Goal: Task Accomplishment & Management: Use online tool/utility

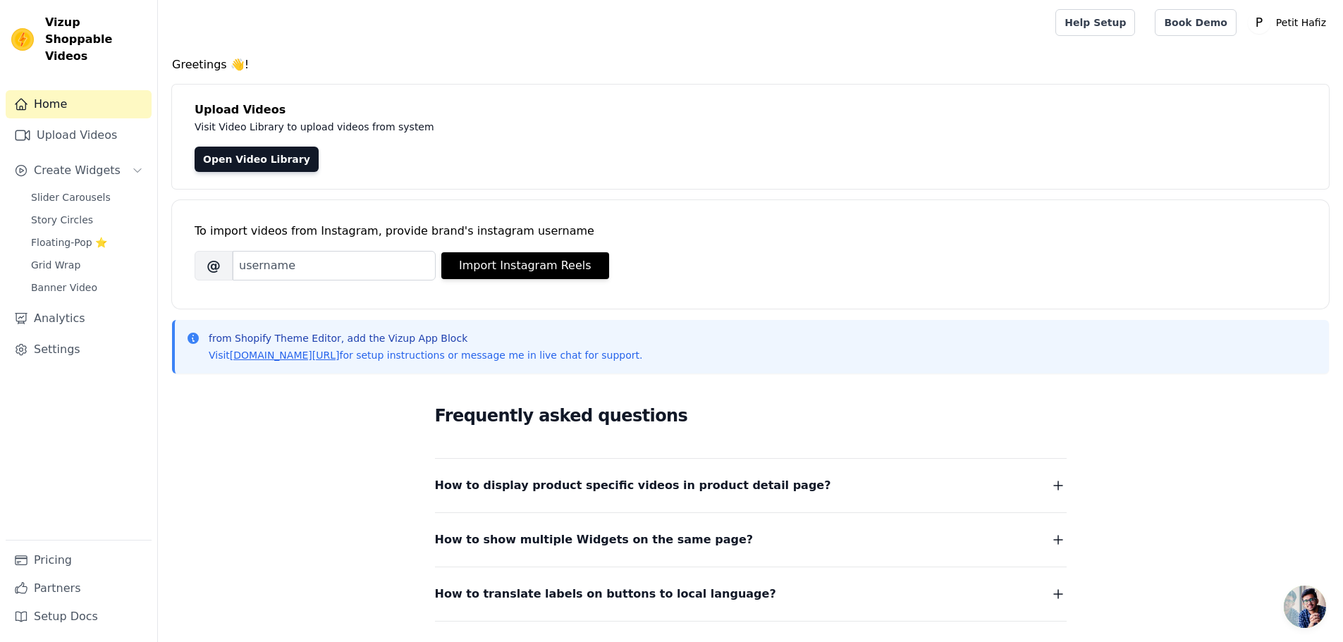
click at [541, 250] on div "To import videos from Instagram, provide brand's instagram username Brand's Ins…" at bounding box center [751, 243] width 1112 height 86
click at [78, 129] on link "Upload Videos" at bounding box center [79, 135] width 146 height 28
click at [68, 121] on link "Upload Videos" at bounding box center [79, 135] width 146 height 28
click at [244, 164] on link "Open Video Library" at bounding box center [257, 159] width 124 height 25
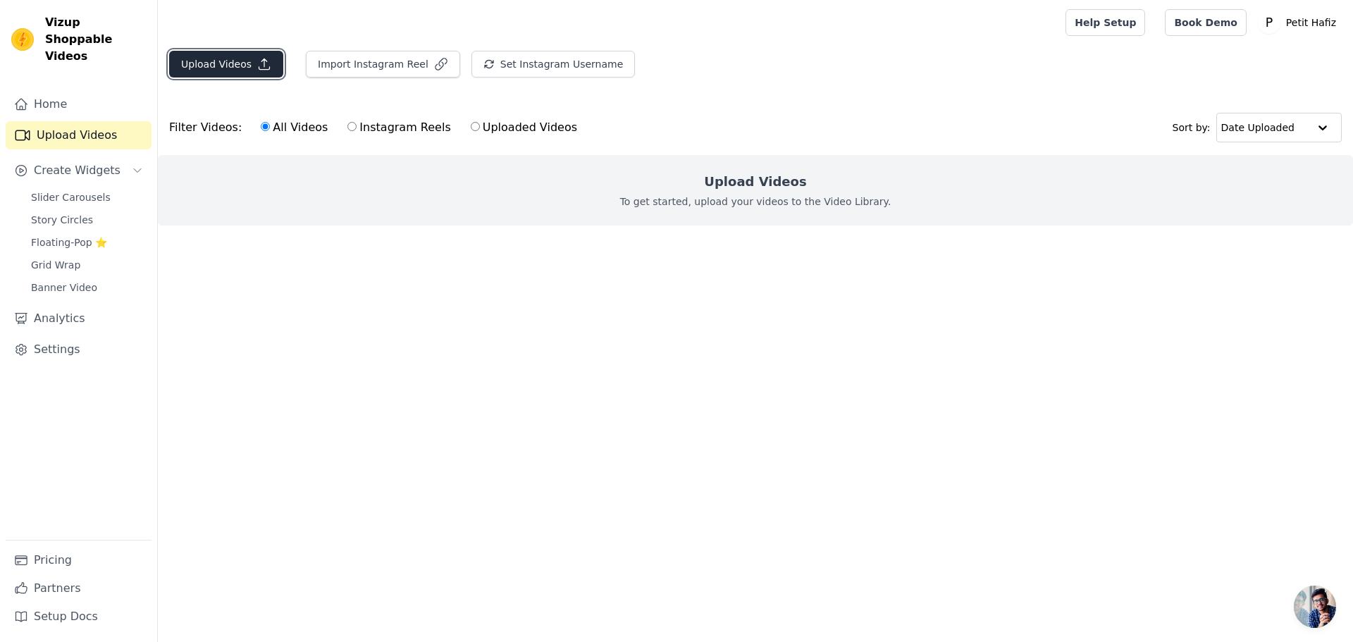
click at [244, 68] on button "Upload Videos" at bounding box center [226, 64] width 114 height 27
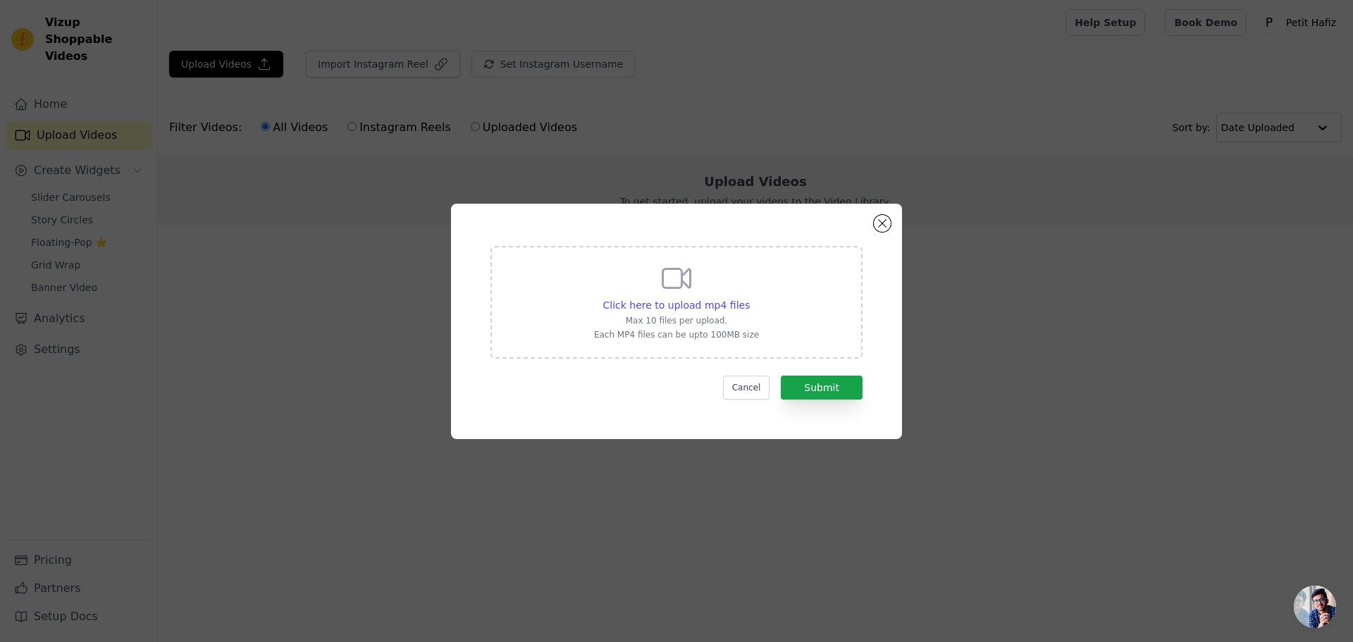
click at [665, 321] on p "Max 10 files per upload." at bounding box center [676, 320] width 165 height 11
click at [749, 298] on input "Click here to upload mp4 files Max 10 files per upload. Each MP4 files can be u…" at bounding box center [749, 297] width 1 height 1
type input "C:\fakepath\VID_20250801_184618.mp4"
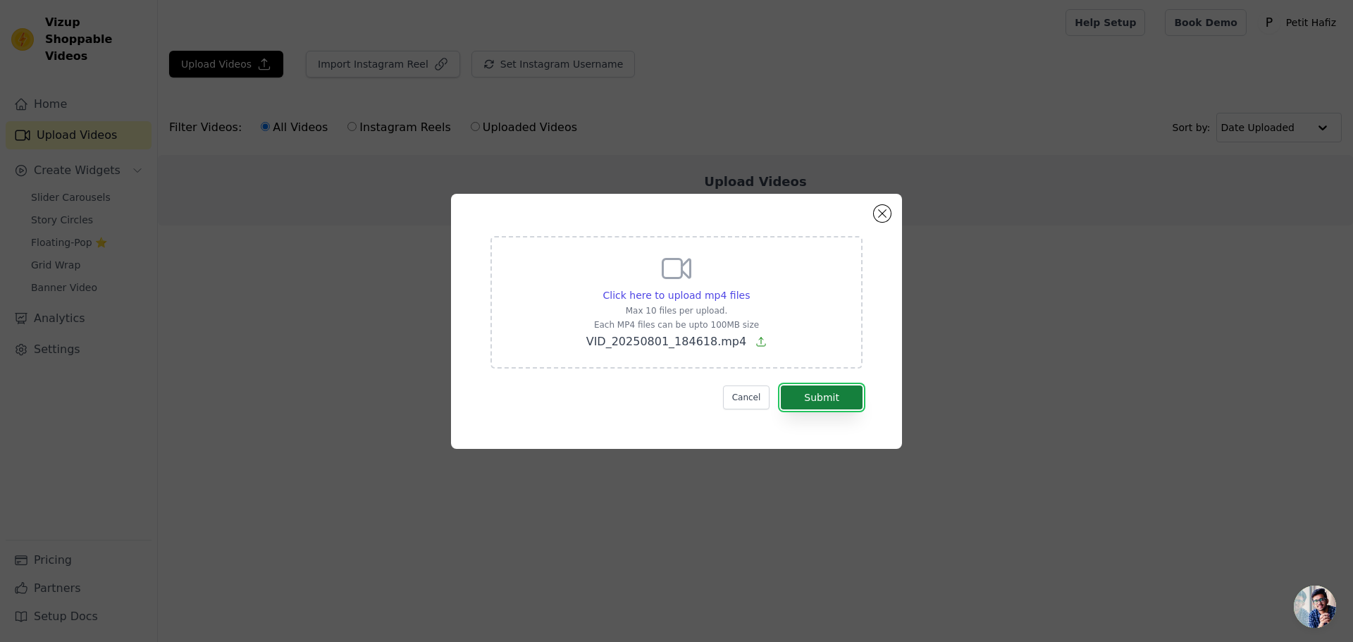
click at [812, 397] on button "Submit" at bounding box center [822, 398] width 82 height 24
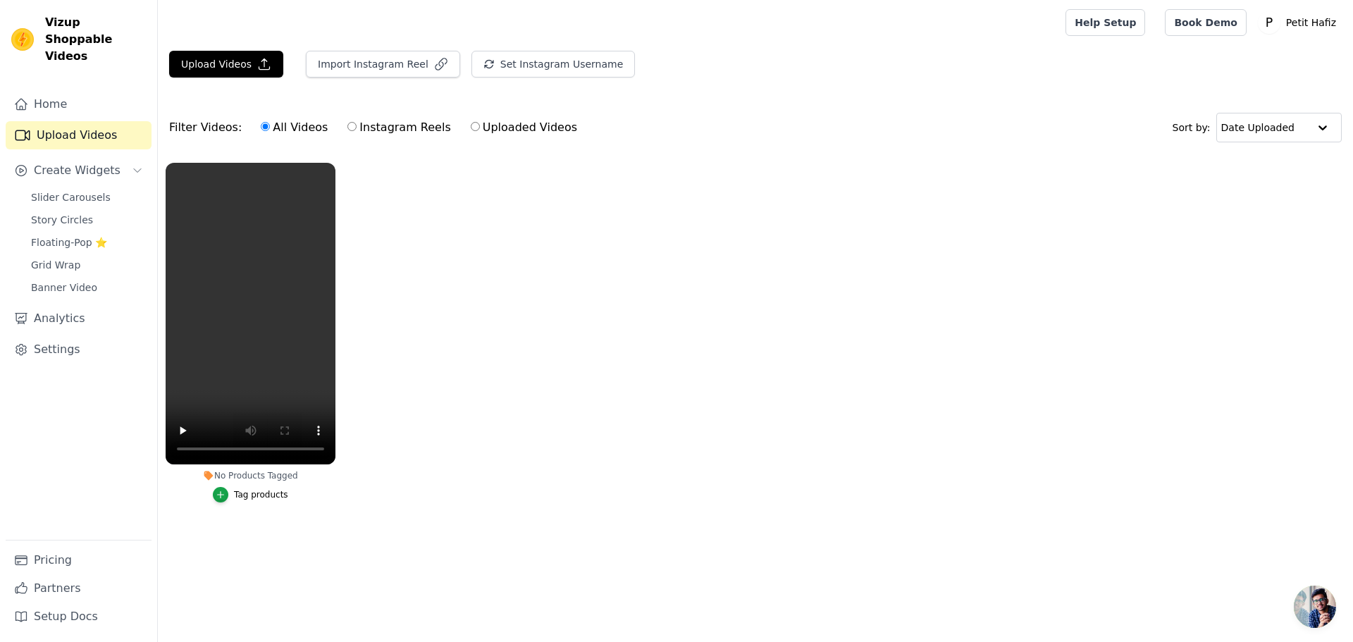
click at [386, 367] on ul "No Products Tagged Tag products" at bounding box center [755, 346] width 1195 height 383
click at [242, 52] on button "Upload Videos" at bounding box center [226, 64] width 114 height 27
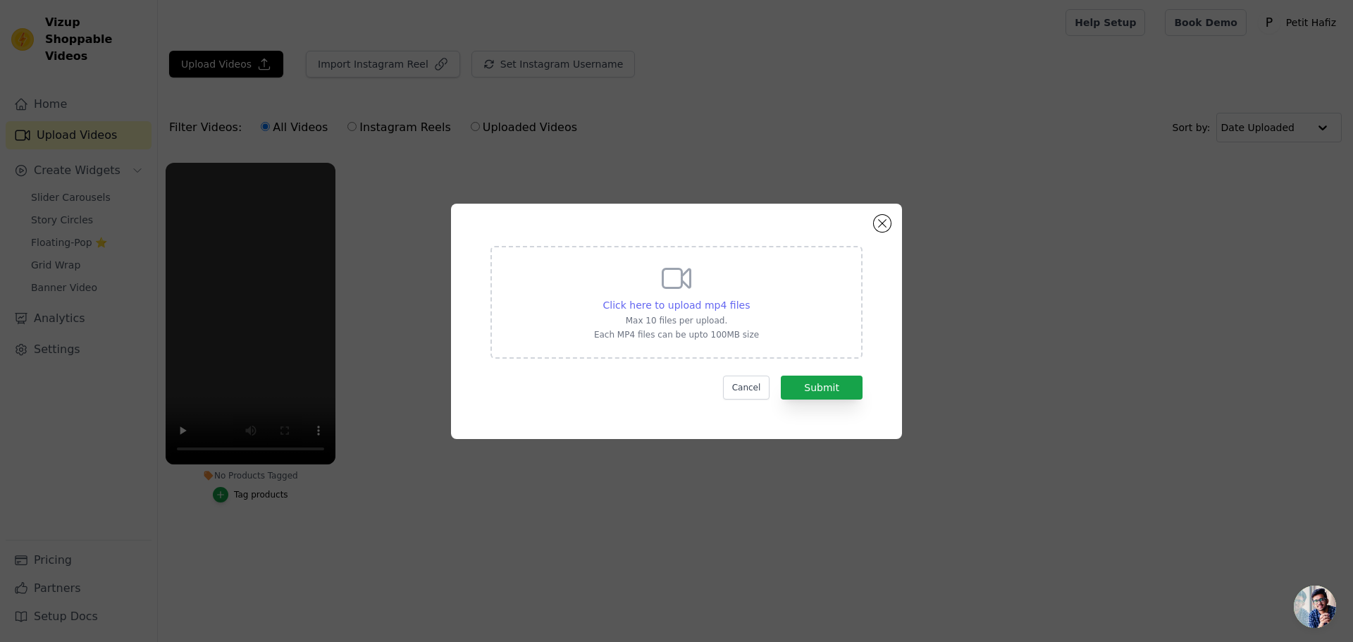
click at [675, 300] on span "Click here to upload mp4 files" at bounding box center [676, 305] width 147 height 11
click at [749, 298] on input "Click here to upload mp4 files Max 10 files per upload. Each MP4 files can be u…" at bounding box center [749, 297] width 1 height 1
type input "C:\fakepath\VID_20250614_163404.mp4"
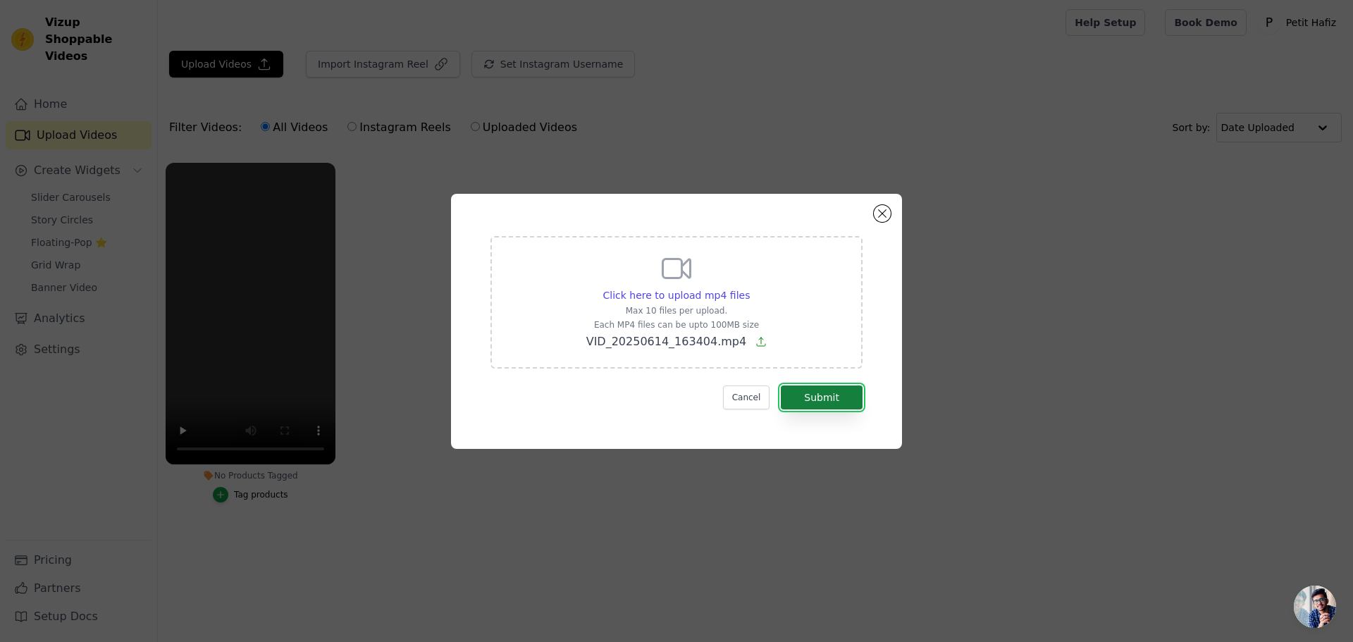
click at [812, 394] on button "Submit" at bounding box center [822, 398] width 82 height 24
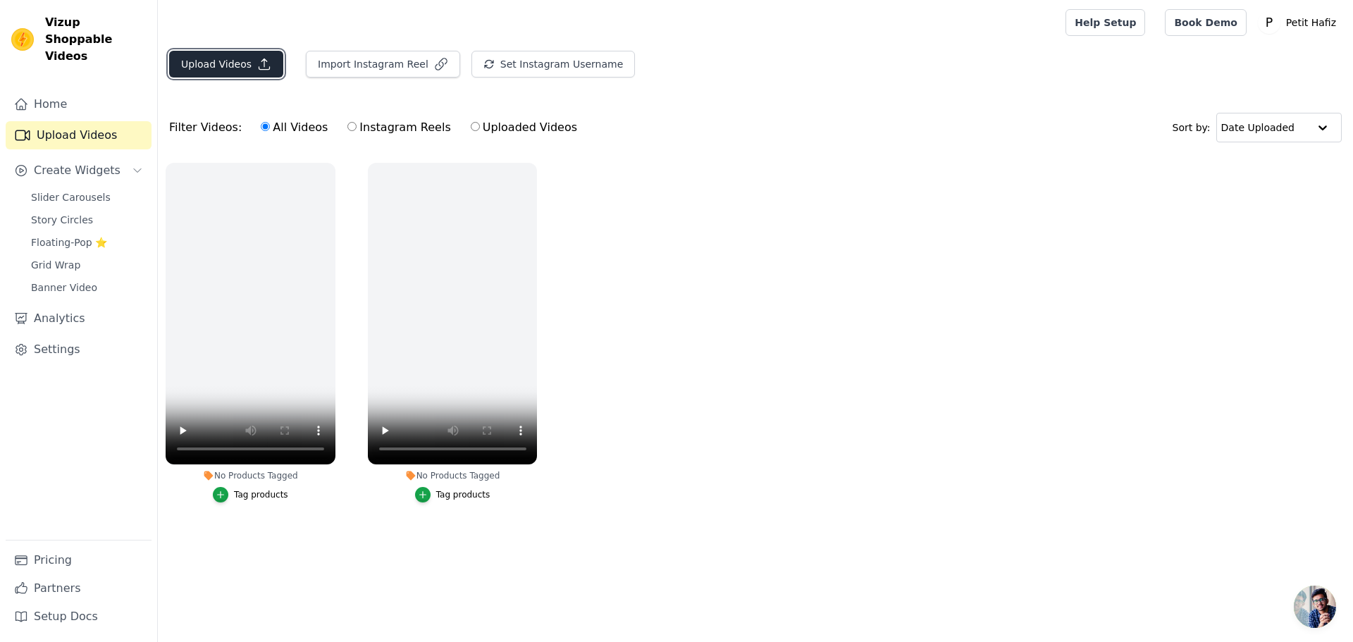
click at [235, 63] on button "Upload Videos" at bounding box center [226, 64] width 114 height 27
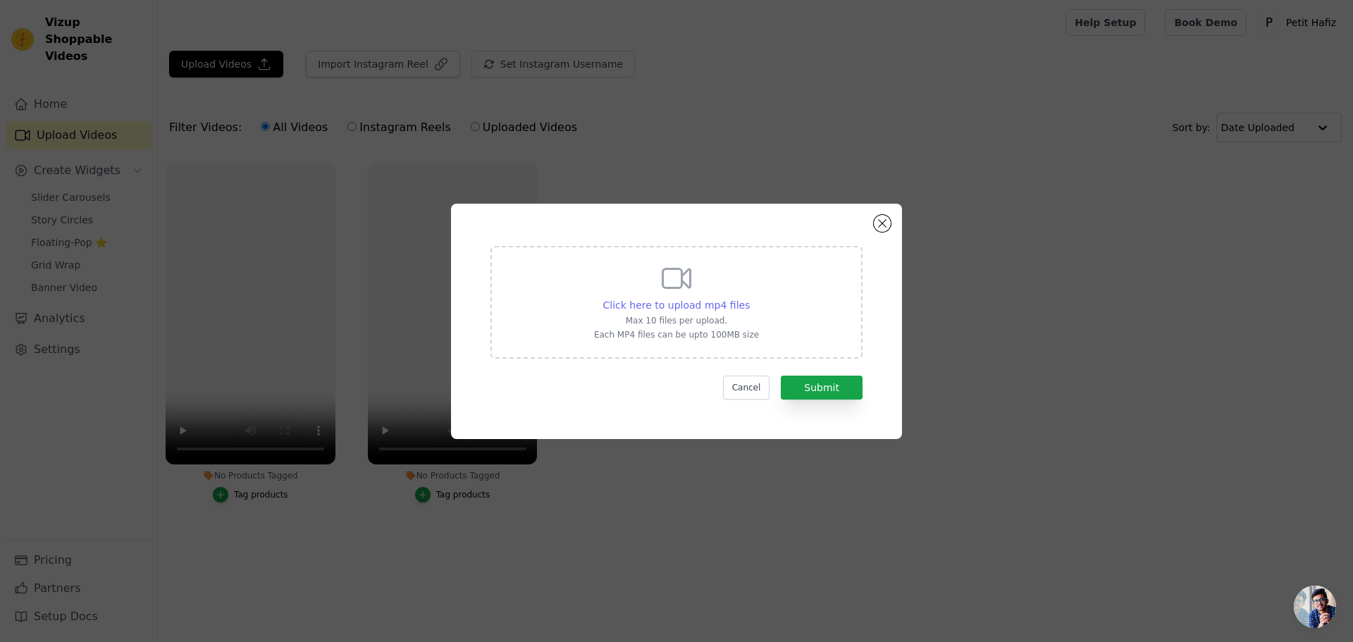
click at [663, 300] on span "Click here to upload mp4 files" at bounding box center [676, 305] width 147 height 11
click at [749, 298] on input "Click here to upload mp4 files Max 10 files per upload. Each MP4 files can be u…" at bounding box center [749, 297] width 1 height 1
type input "C:\fakepath\538904630_24013893891626575_7004200438756268807_n.mp4"
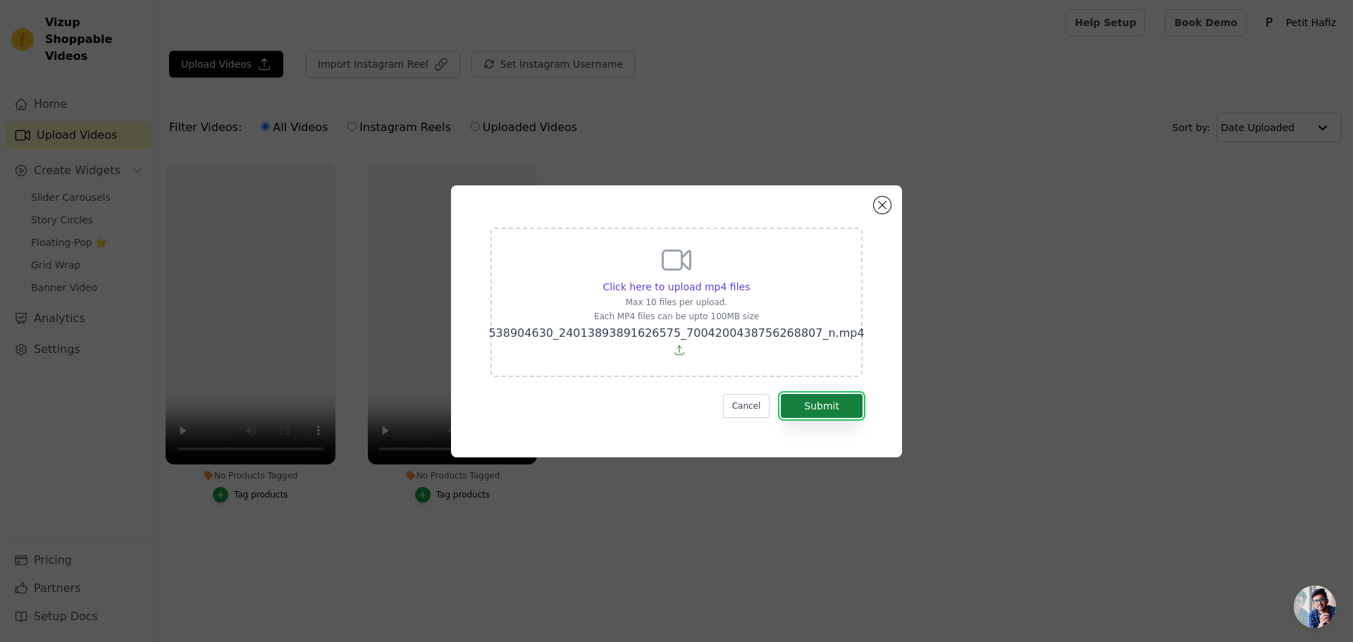
click at [832, 394] on button "Submit" at bounding box center [822, 406] width 82 height 24
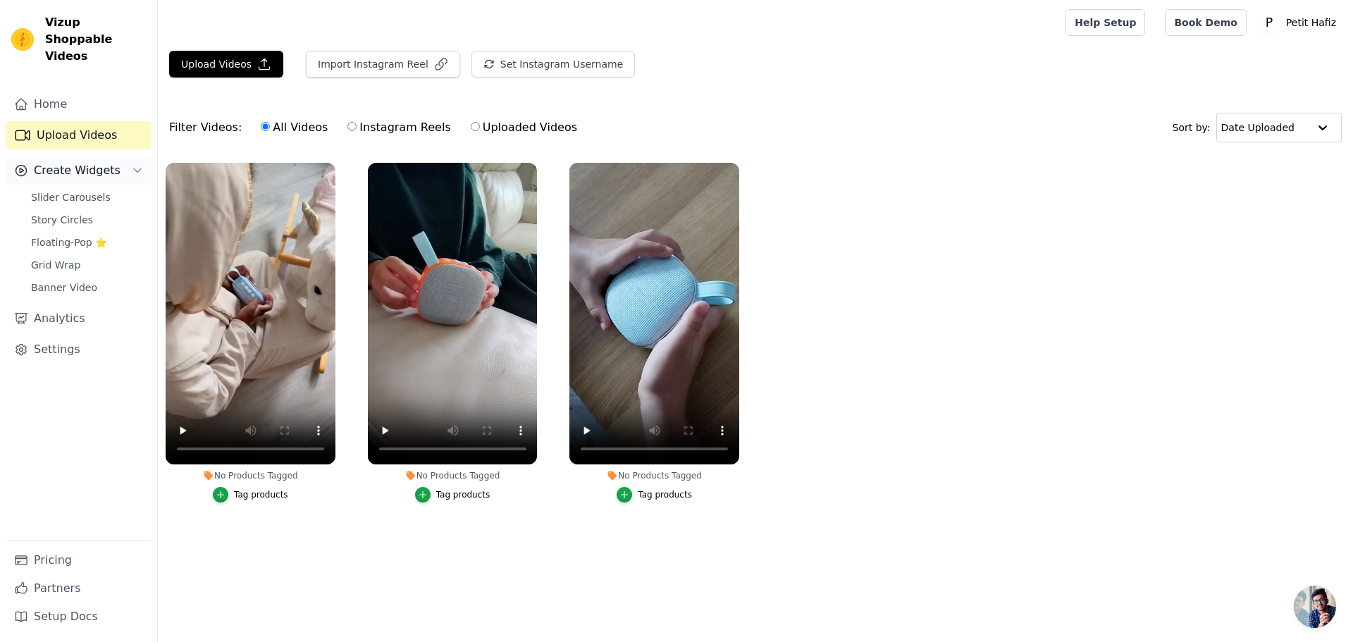
click at [75, 162] on span "Create Widgets" at bounding box center [77, 170] width 87 height 17
click at [68, 190] on span "Slider Carousels" at bounding box center [71, 197] width 80 height 14
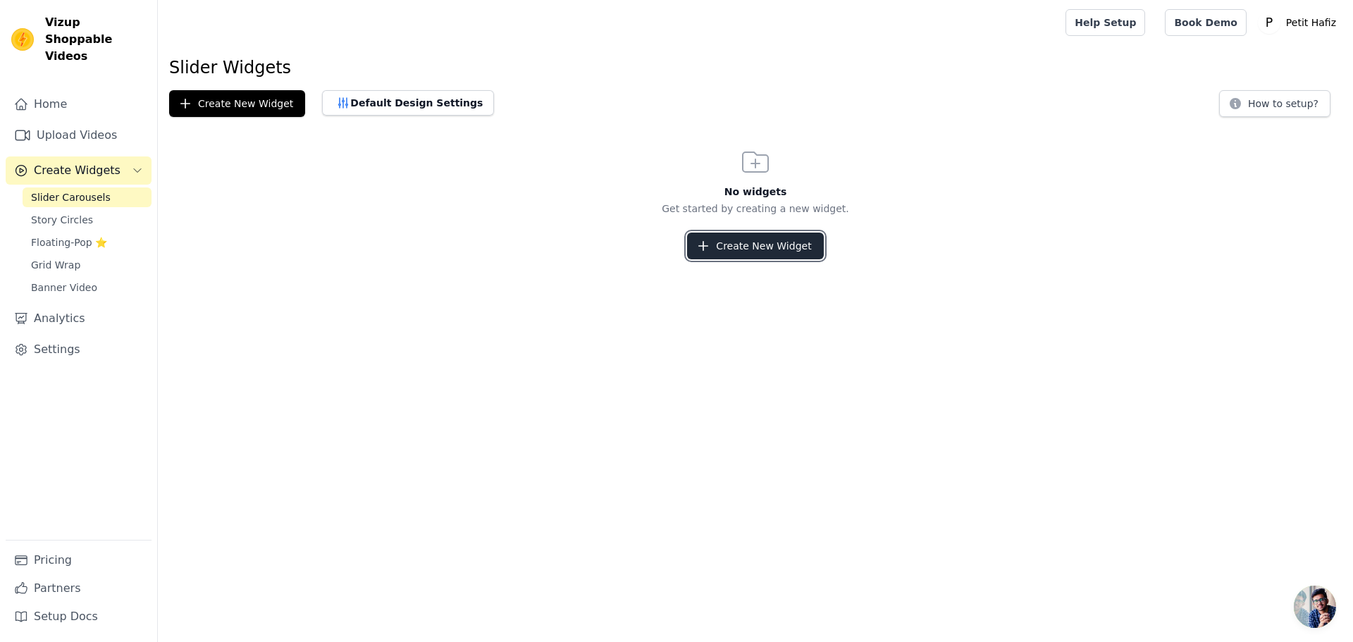
click at [765, 237] on button "Create New Widget" at bounding box center [755, 246] width 136 height 27
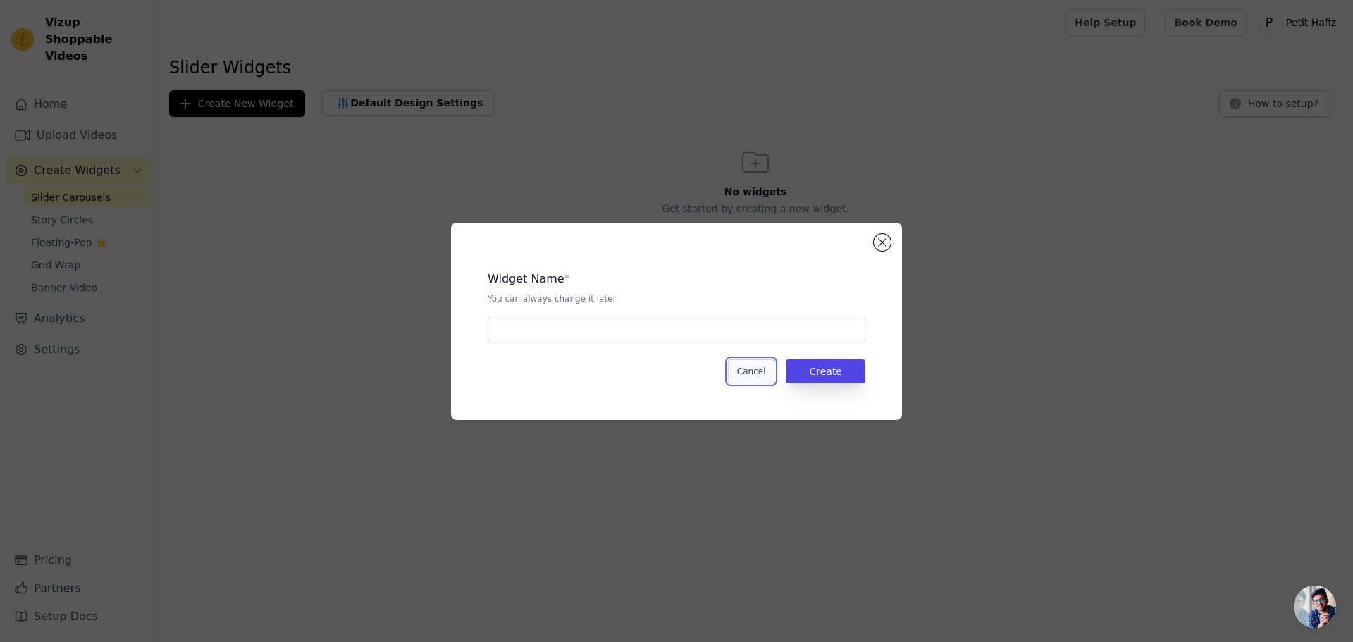
click at [758, 373] on button "Cancel" at bounding box center [751, 371] width 47 height 24
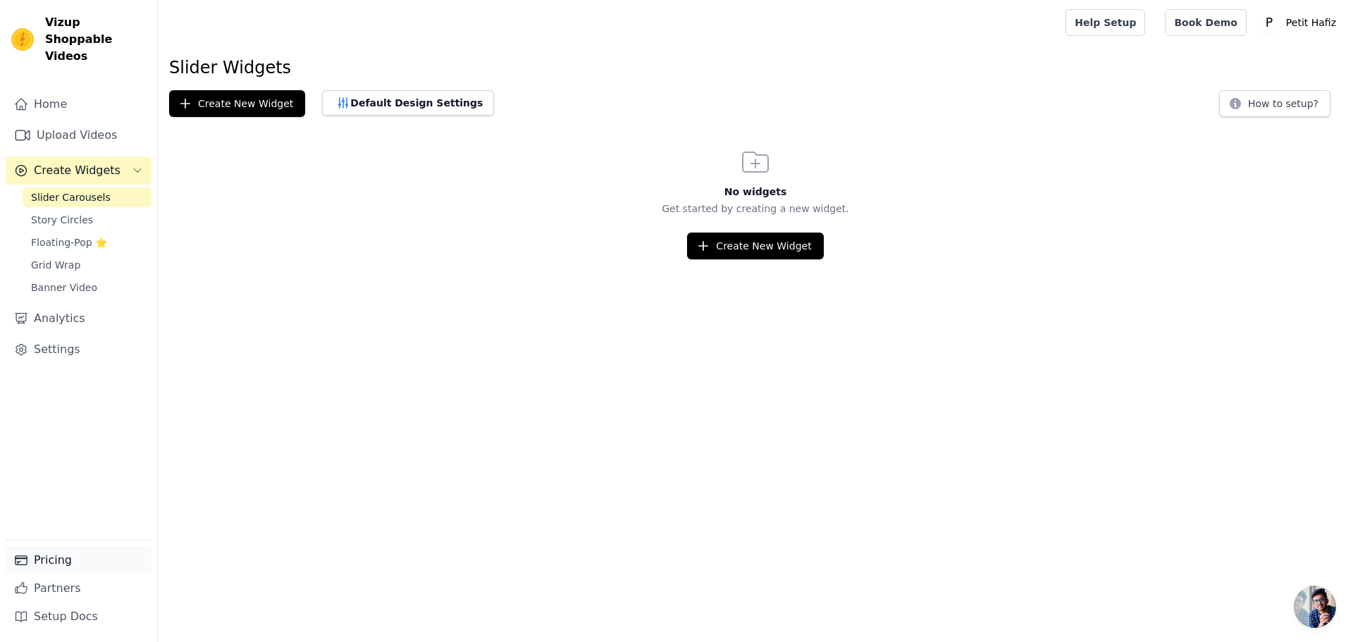
click at [39, 562] on link "Pricing" at bounding box center [79, 560] width 146 height 28
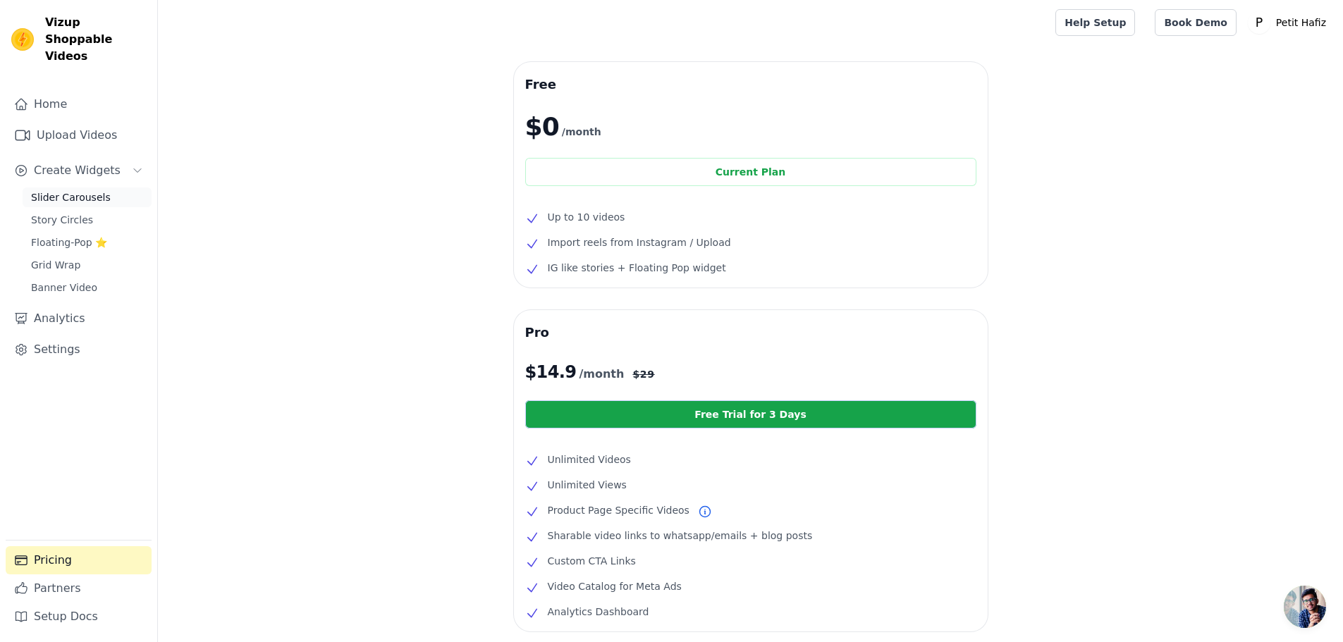
click at [65, 190] on span "Slider Carousels" at bounding box center [71, 197] width 80 height 14
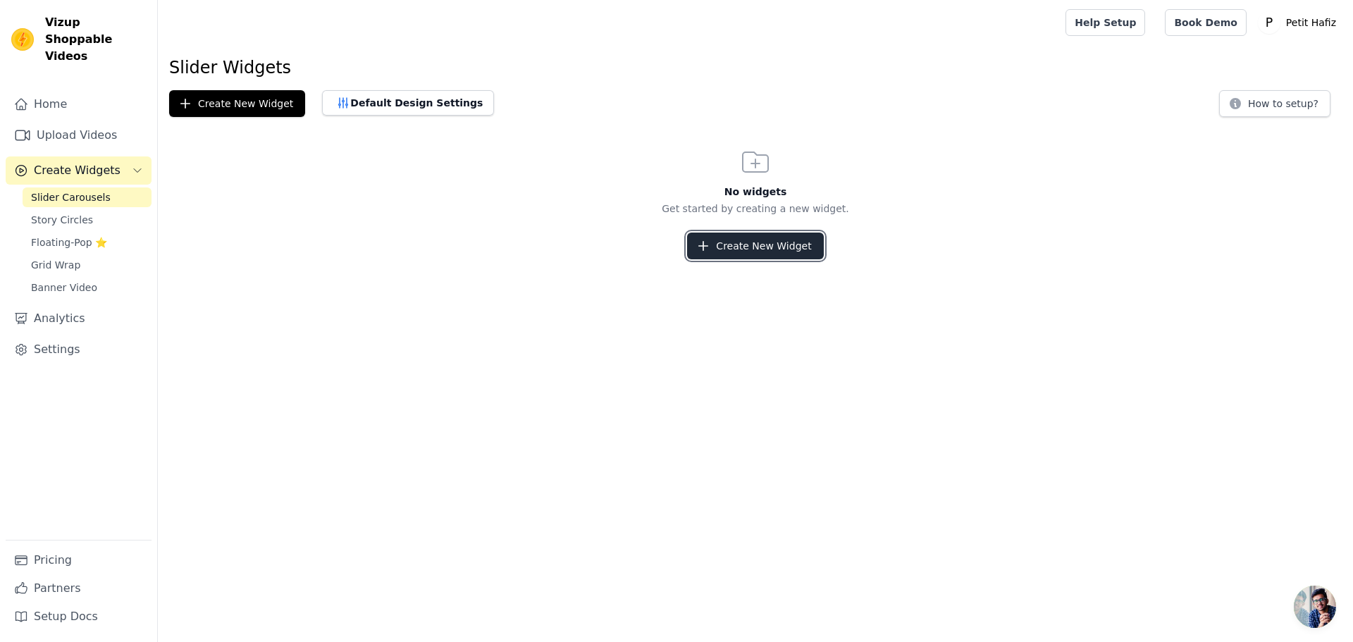
click at [751, 247] on button "Create New Widget" at bounding box center [755, 246] width 136 height 27
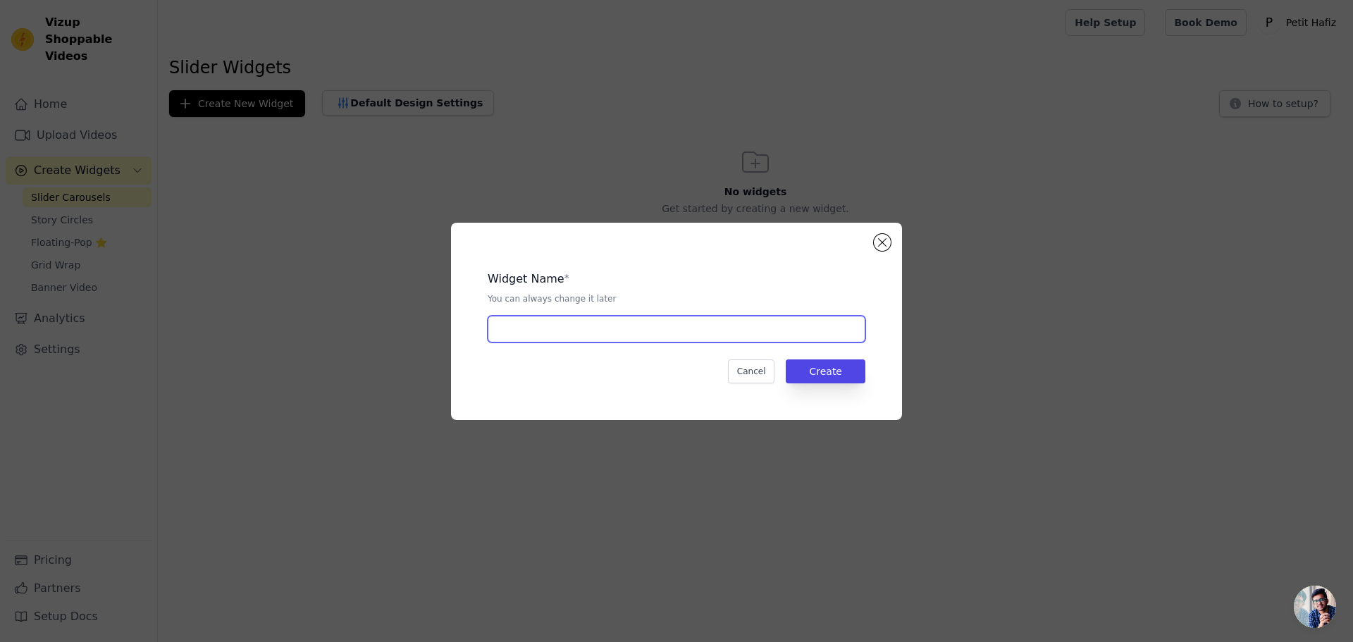
click at [593, 321] on input "text" at bounding box center [677, 329] width 378 height 27
type input "Widget vidéo"
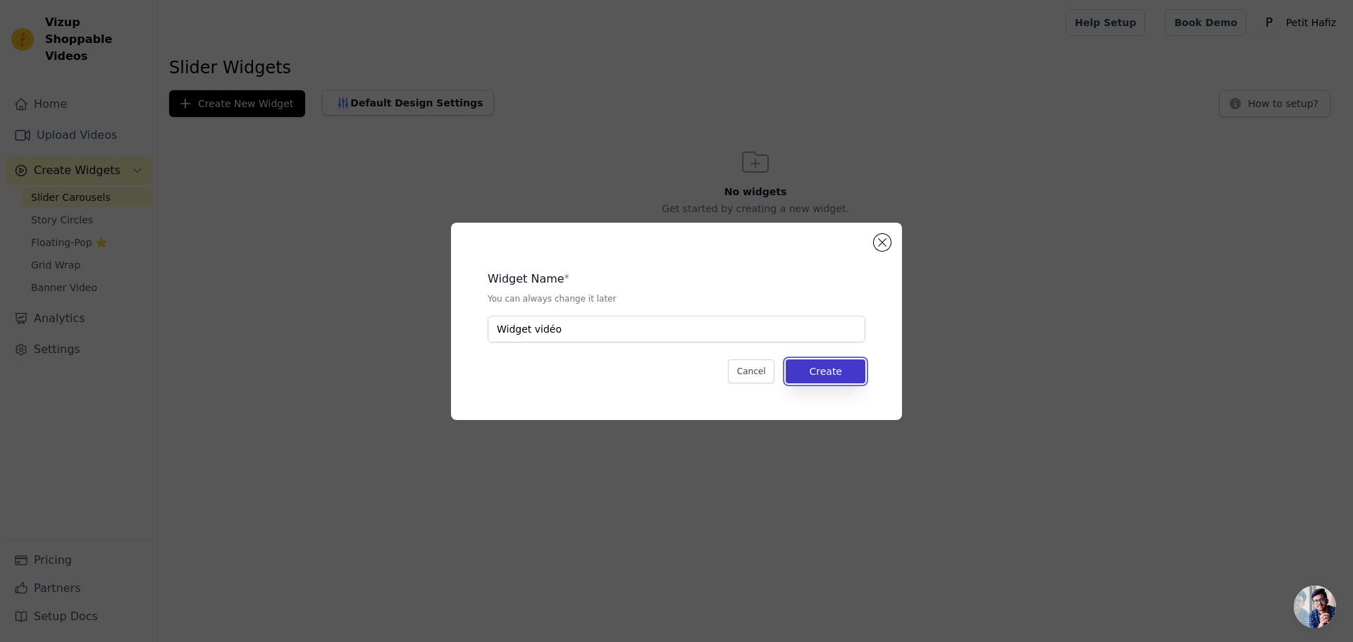
click at [828, 372] on button "Create" at bounding box center [826, 371] width 80 height 24
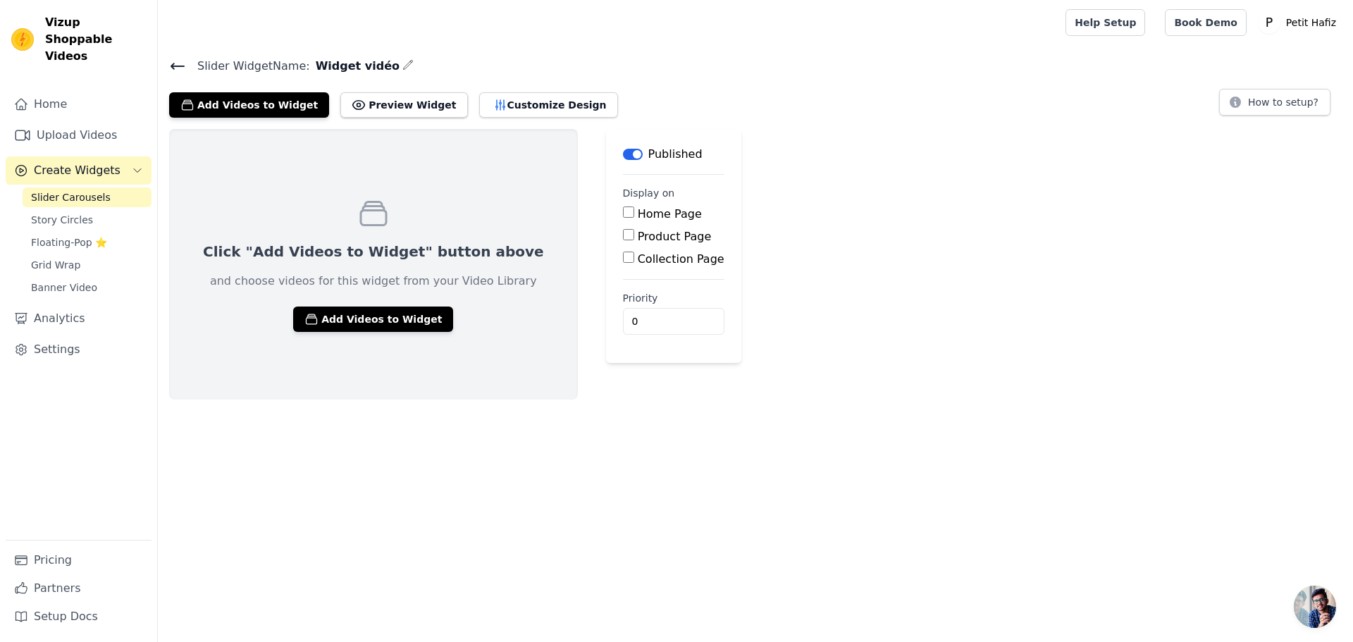
click at [623, 212] on input "Home Page" at bounding box center [628, 212] width 11 height 11
checkbox input "true"
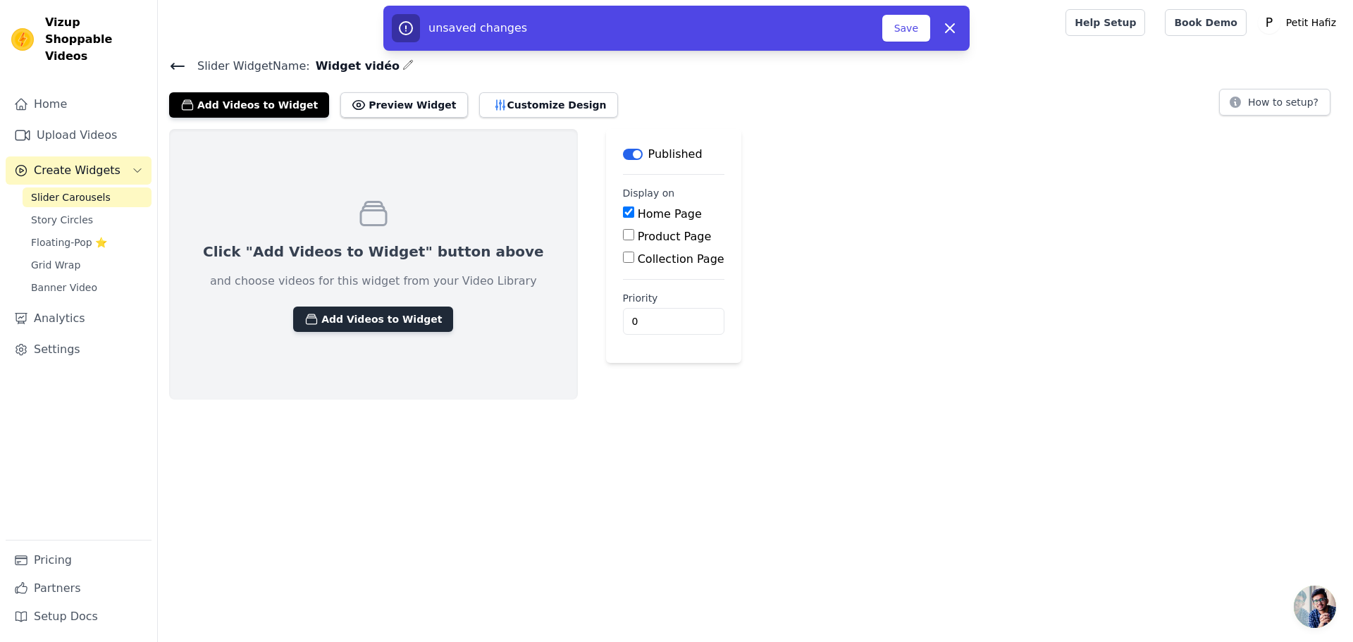
click at [382, 323] on button "Add Videos to Widget" at bounding box center [373, 319] width 160 height 25
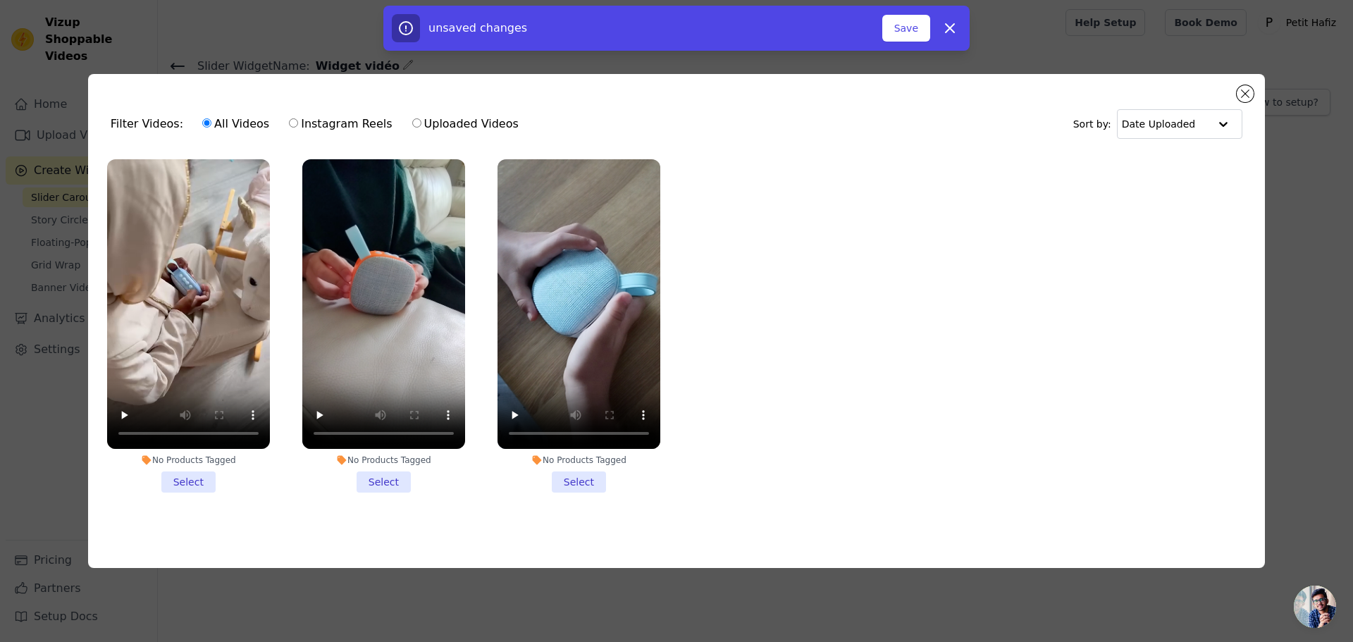
click at [201, 482] on li "No Products Tagged Select" at bounding box center [188, 325] width 163 height 333
click at [0, 0] on input "No Products Tagged Select" at bounding box center [0, 0] width 0 height 0
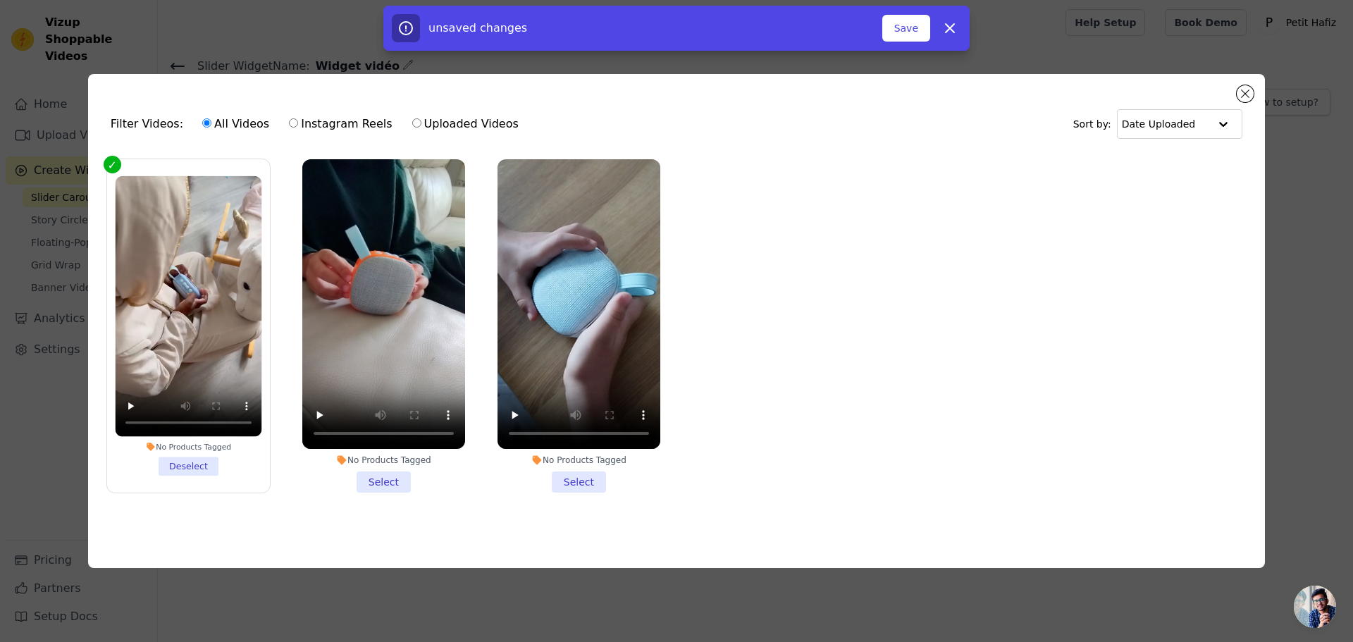
click at [378, 484] on li "No Products Tagged Select" at bounding box center [383, 325] width 163 height 333
click at [0, 0] on input "No Products Tagged Select" at bounding box center [0, 0] width 0 height 0
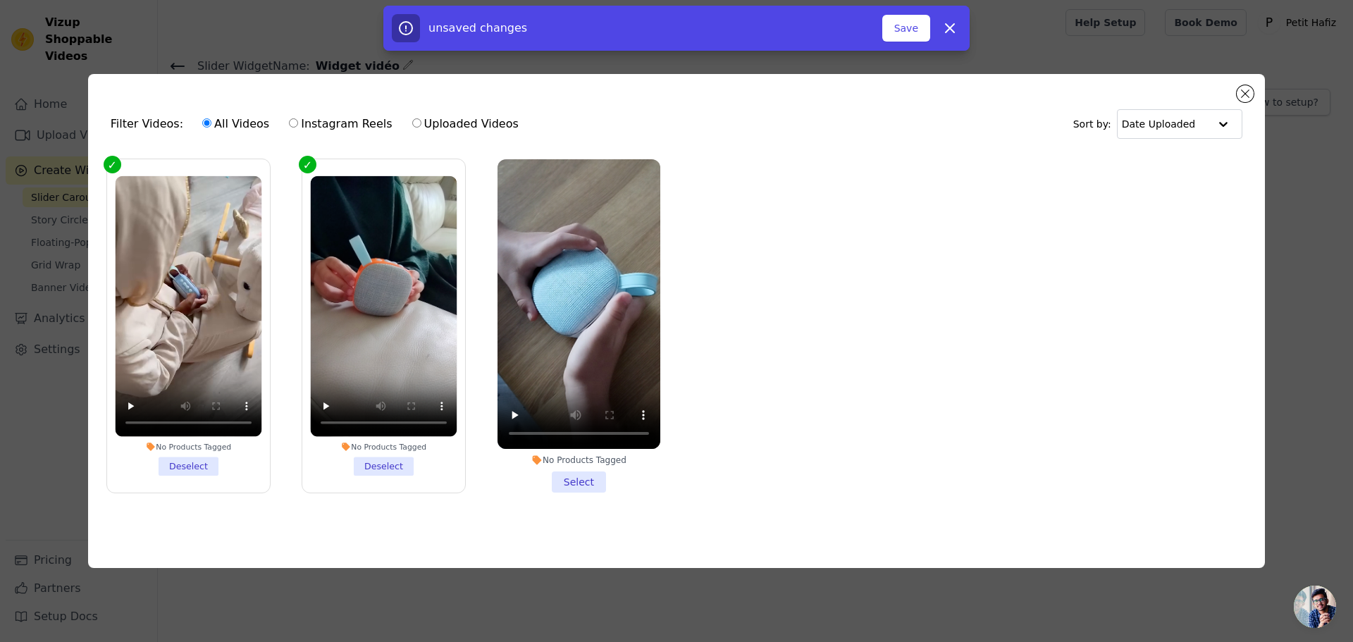
click at [572, 483] on li "No Products Tagged Select" at bounding box center [579, 325] width 163 height 333
click at [0, 0] on input "No Products Tagged Select" at bounding box center [0, 0] width 0 height 0
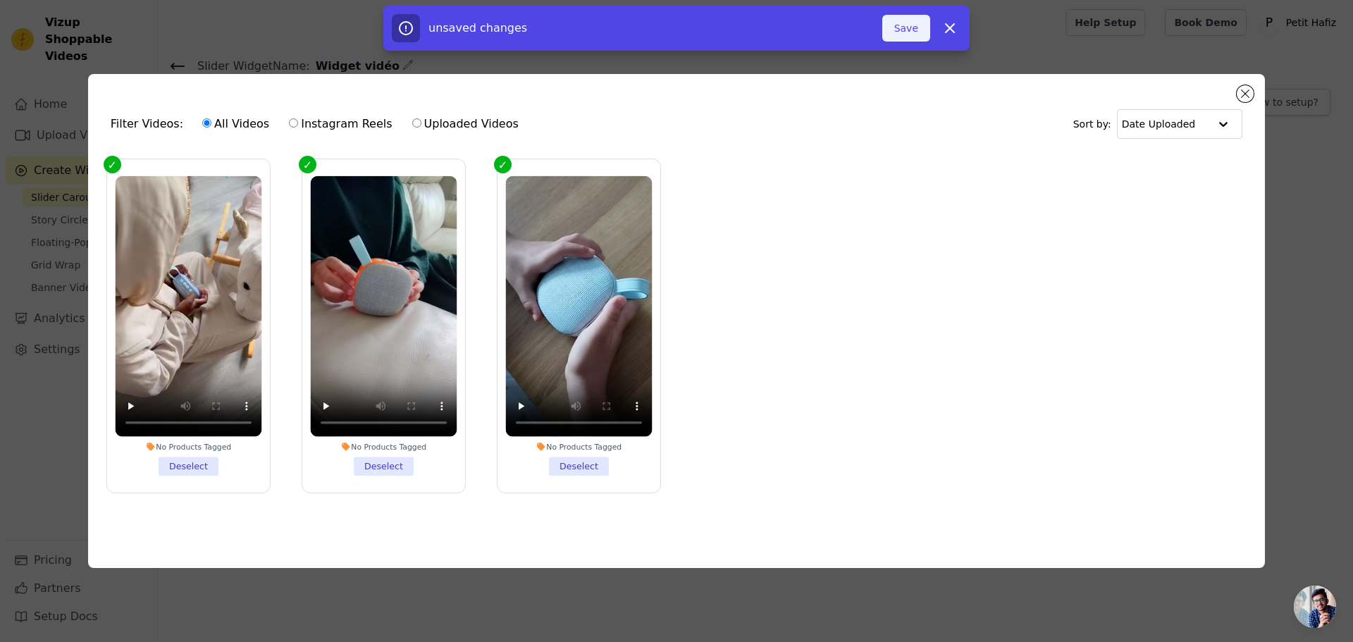
click at [898, 27] on button "Save" at bounding box center [906, 28] width 48 height 27
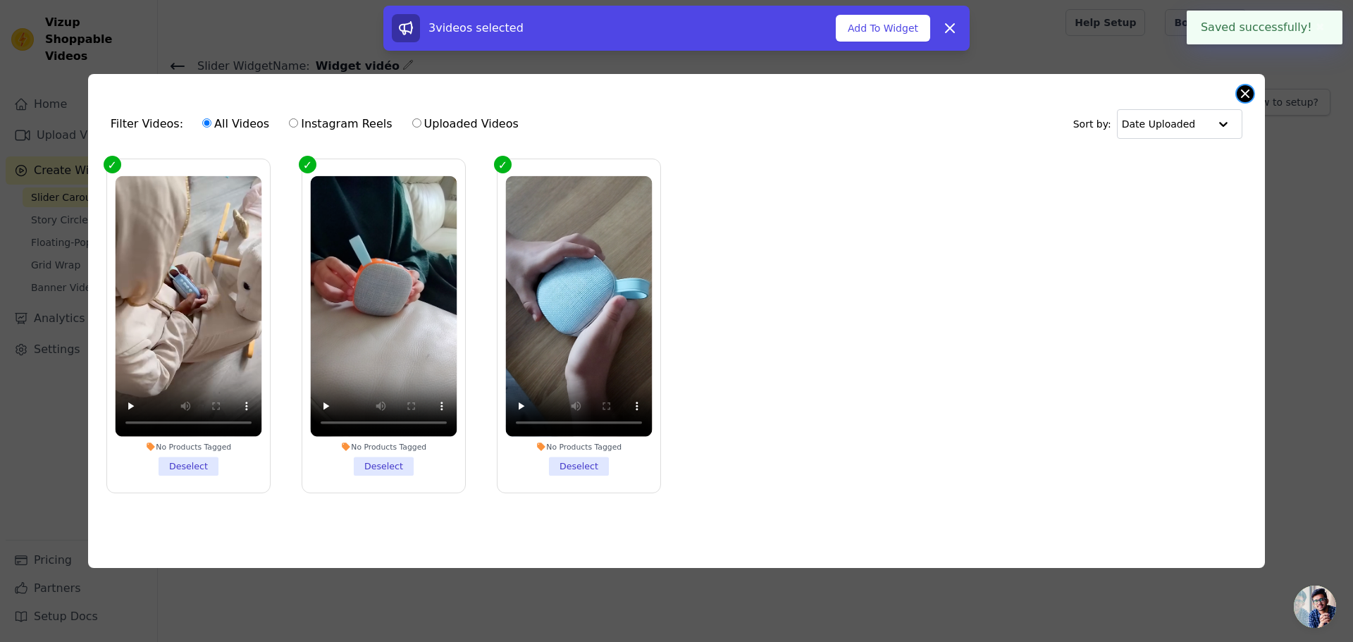
click at [1245, 90] on button "Close modal" at bounding box center [1245, 93] width 17 height 17
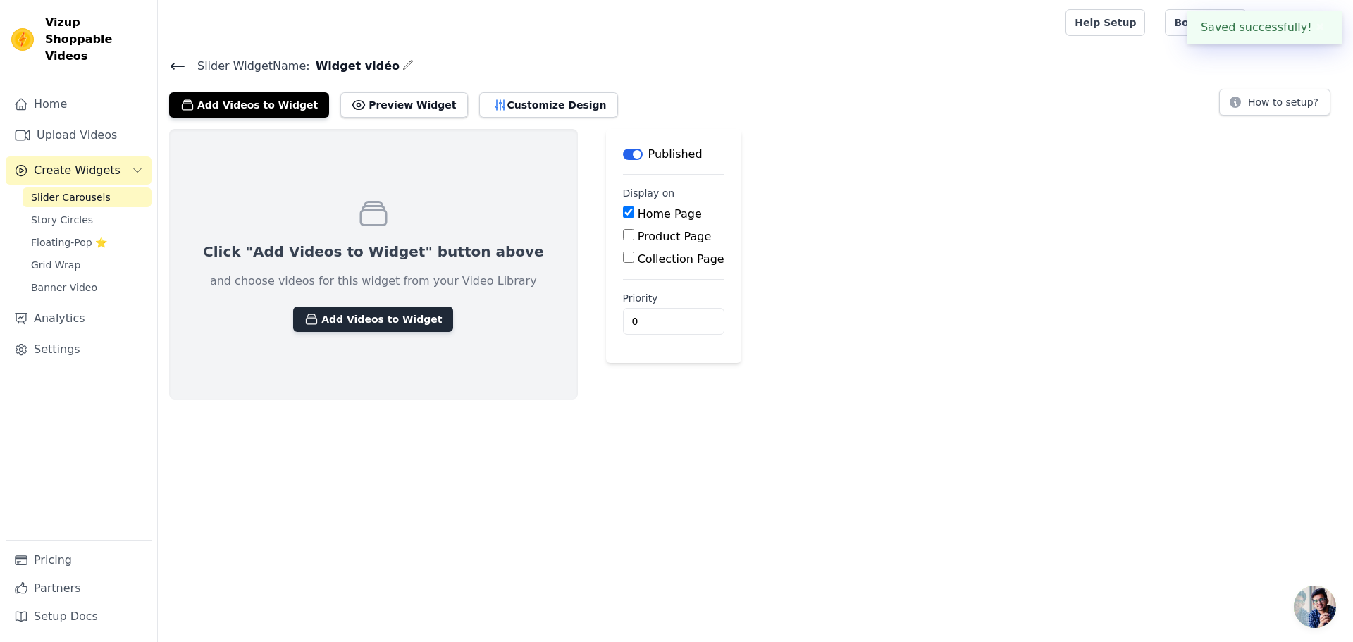
click at [371, 324] on button "Add Videos to Widget" at bounding box center [373, 319] width 160 height 25
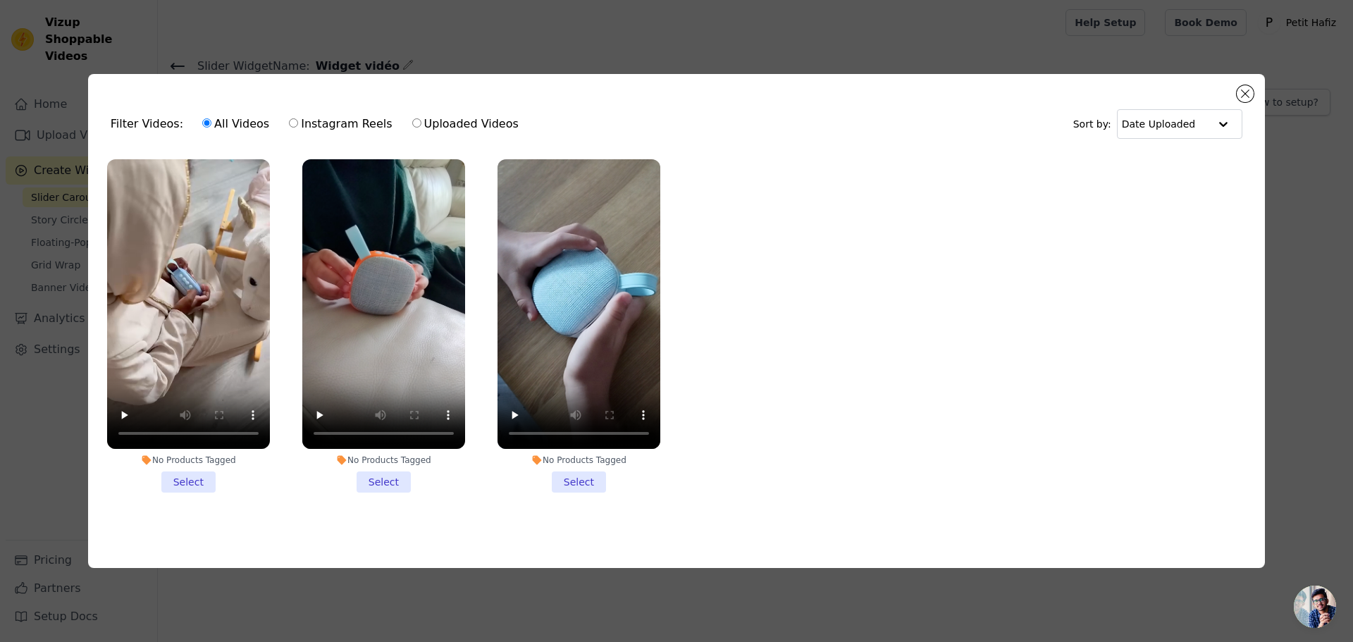
click at [178, 479] on li "No Products Tagged Select" at bounding box center [188, 325] width 163 height 333
click at [0, 0] on input "No Products Tagged Select" at bounding box center [0, 0] width 0 height 0
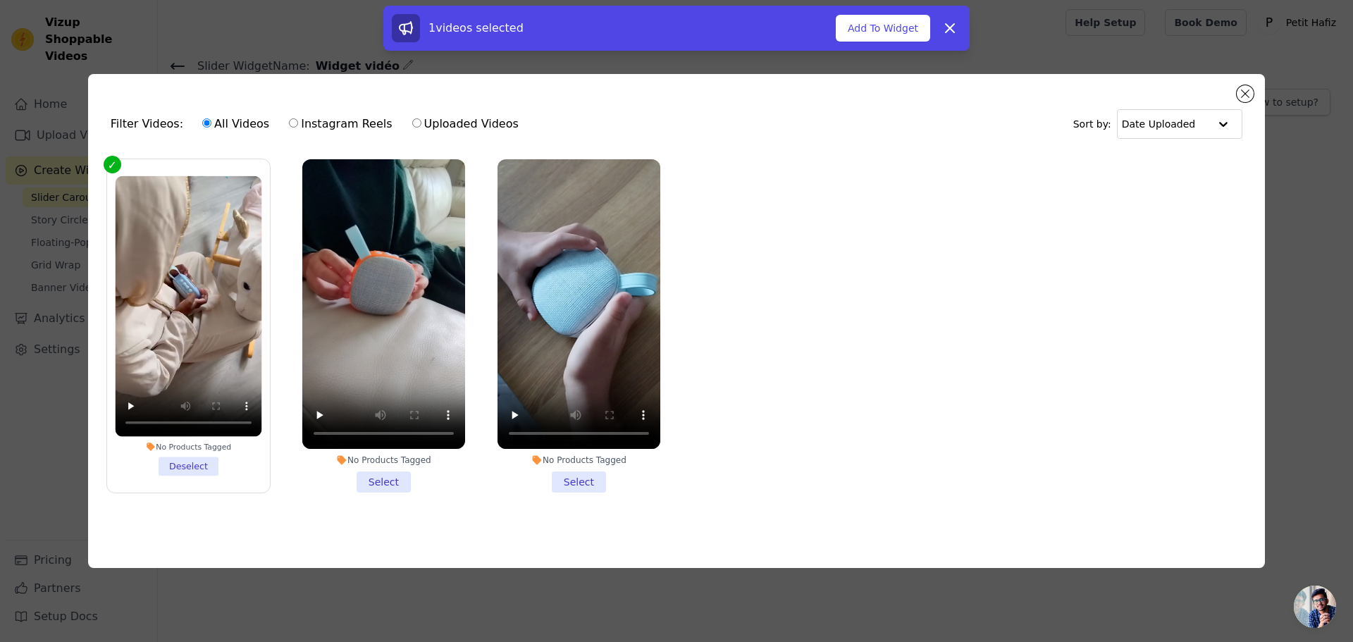
click at [386, 484] on li "No Products Tagged Select" at bounding box center [383, 325] width 163 height 333
click at [0, 0] on input "No Products Tagged Select" at bounding box center [0, 0] width 0 height 0
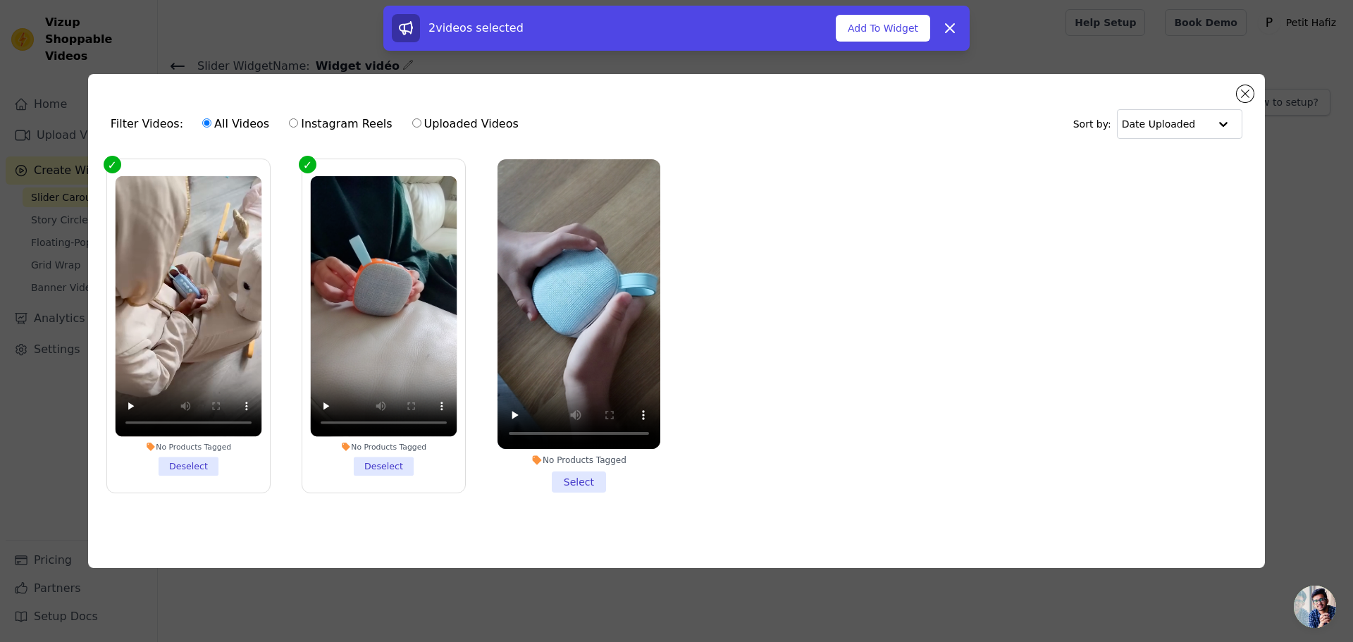
click at [591, 479] on li "No Products Tagged Select" at bounding box center [579, 325] width 163 height 333
click at [0, 0] on input "No Products Tagged Select" at bounding box center [0, 0] width 0 height 0
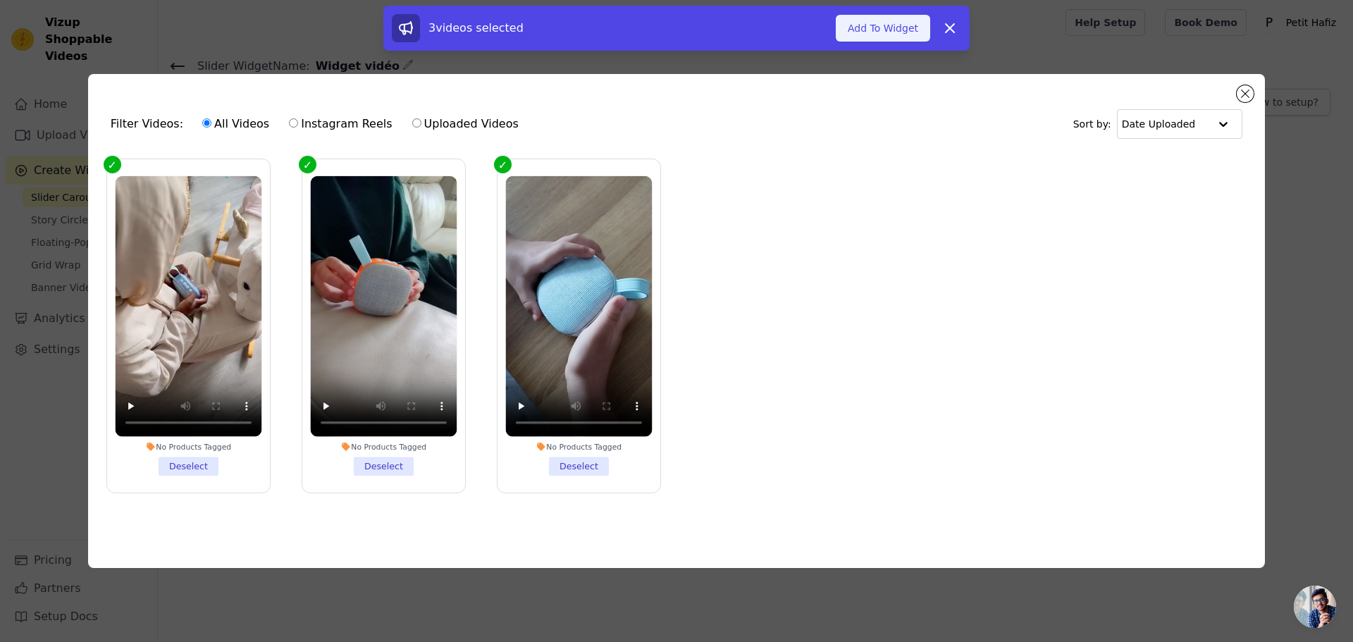
click at [887, 35] on button "Add To Widget" at bounding box center [883, 28] width 94 height 27
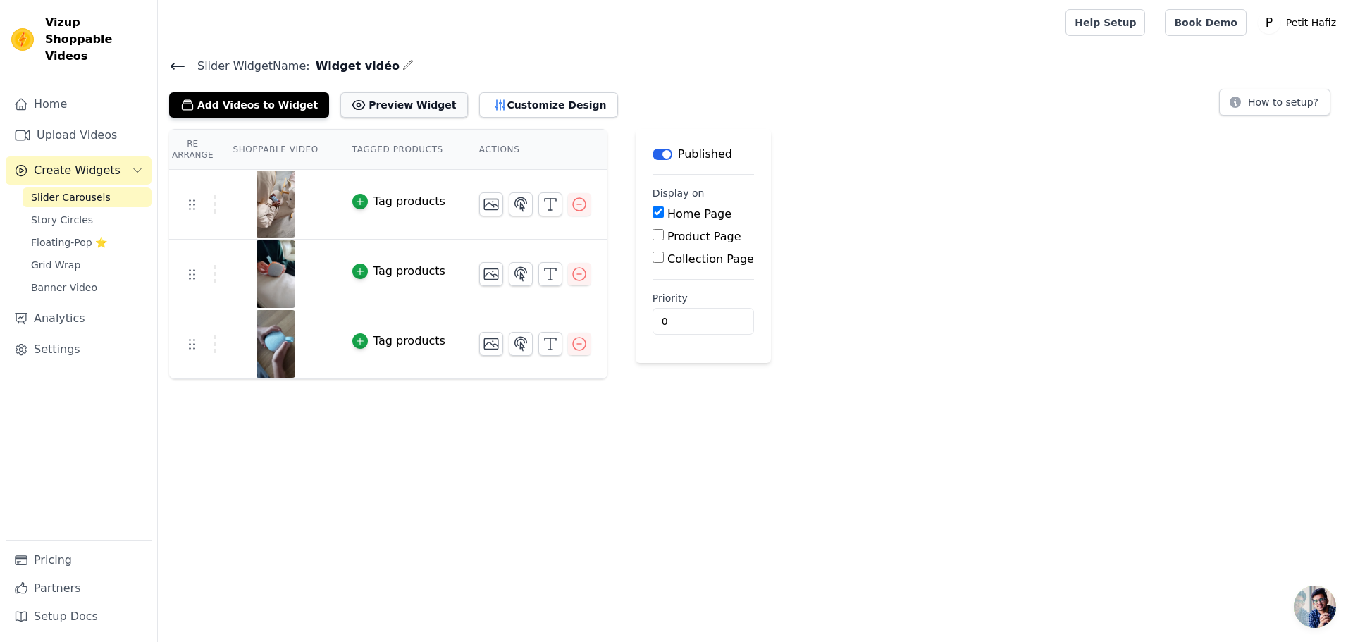
click at [395, 101] on button "Preview Widget" at bounding box center [403, 104] width 127 height 25
click at [653, 236] on input "Product Page" at bounding box center [658, 234] width 11 height 11
checkbox input "true"
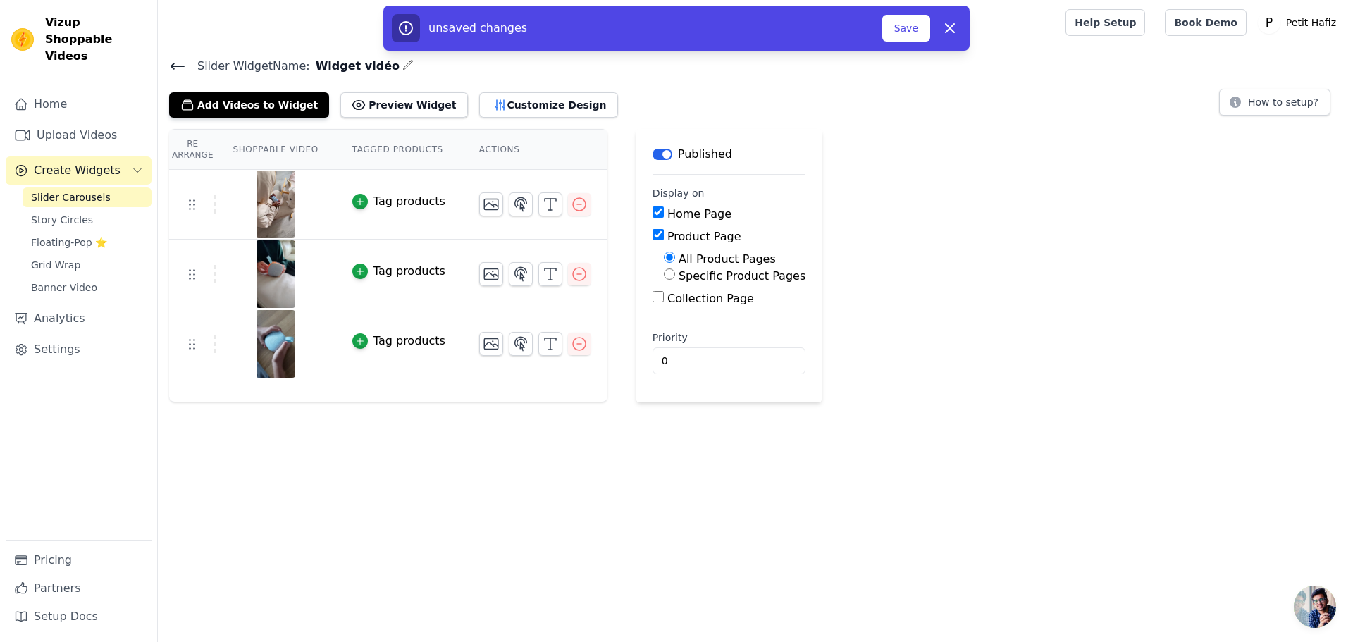
click at [664, 279] on input "Specific Product Pages" at bounding box center [669, 274] width 11 height 11
radio input "true"
click at [664, 305] on button "Select Products" at bounding box center [711, 308] width 94 height 24
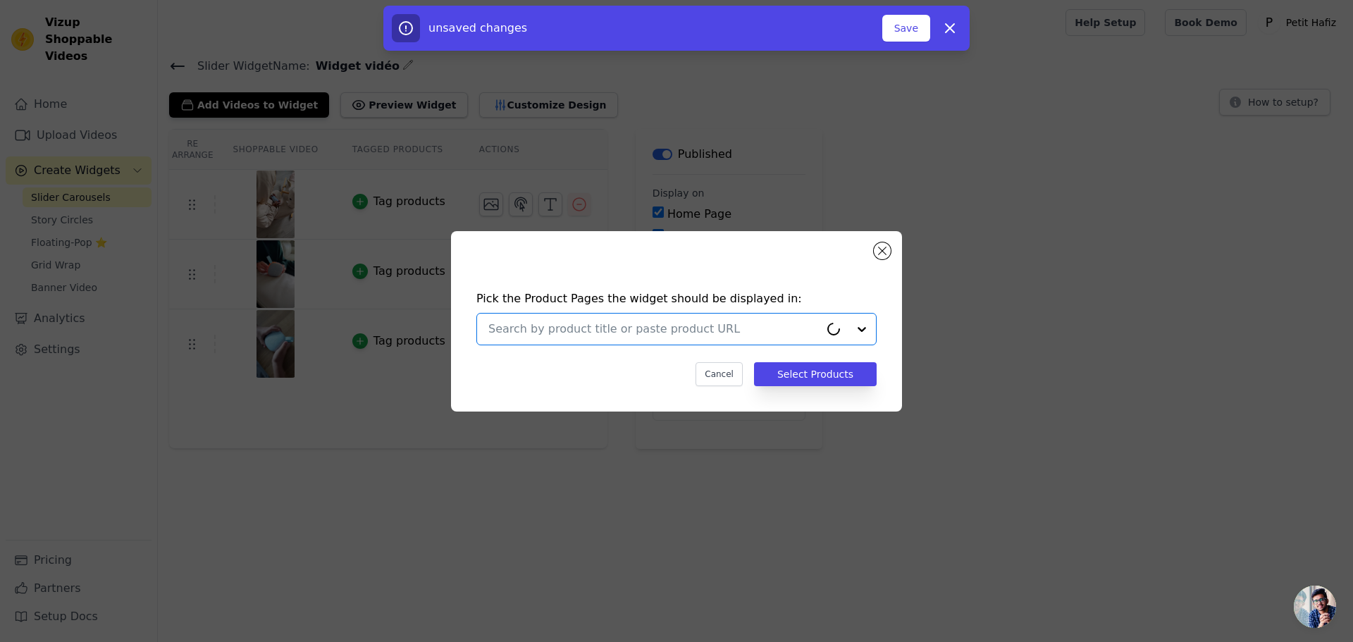
click at [658, 326] on input "text" at bounding box center [653, 329] width 331 height 17
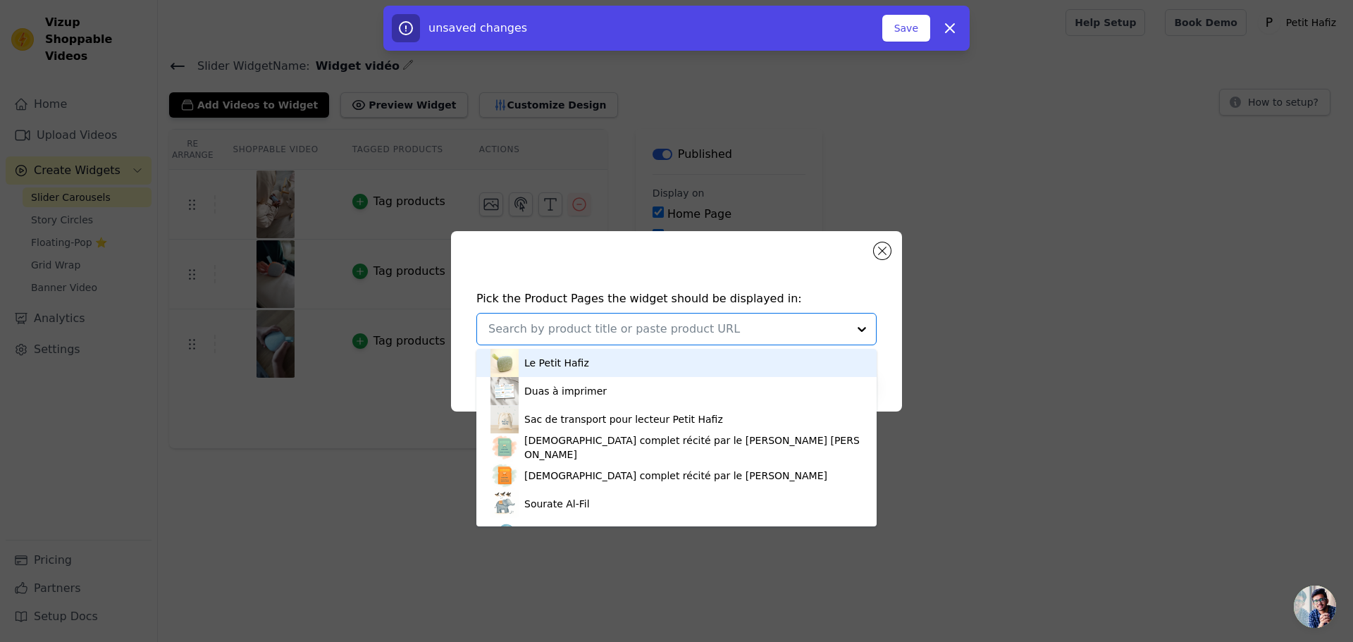
click at [567, 357] on div "Le Petit Hafiz" at bounding box center [556, 363] width 65 height 14
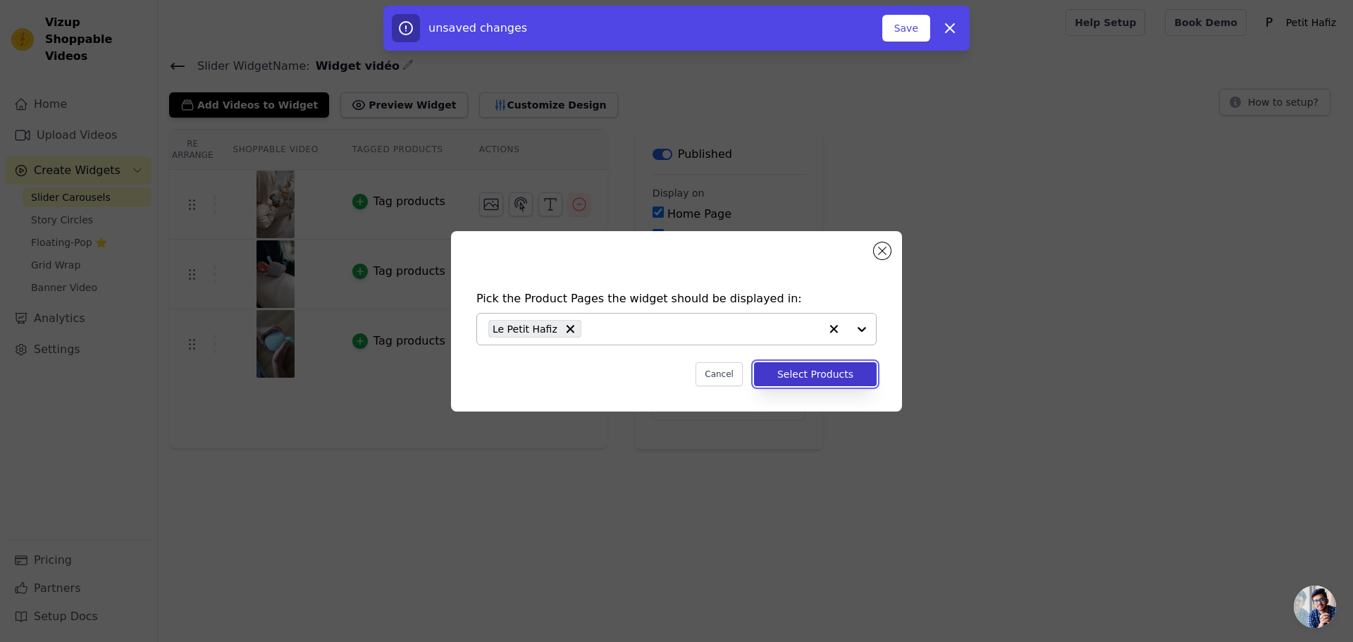
click at [818, 374] on button "Select Products" at bounding box center [815, 374] width 123 height 24
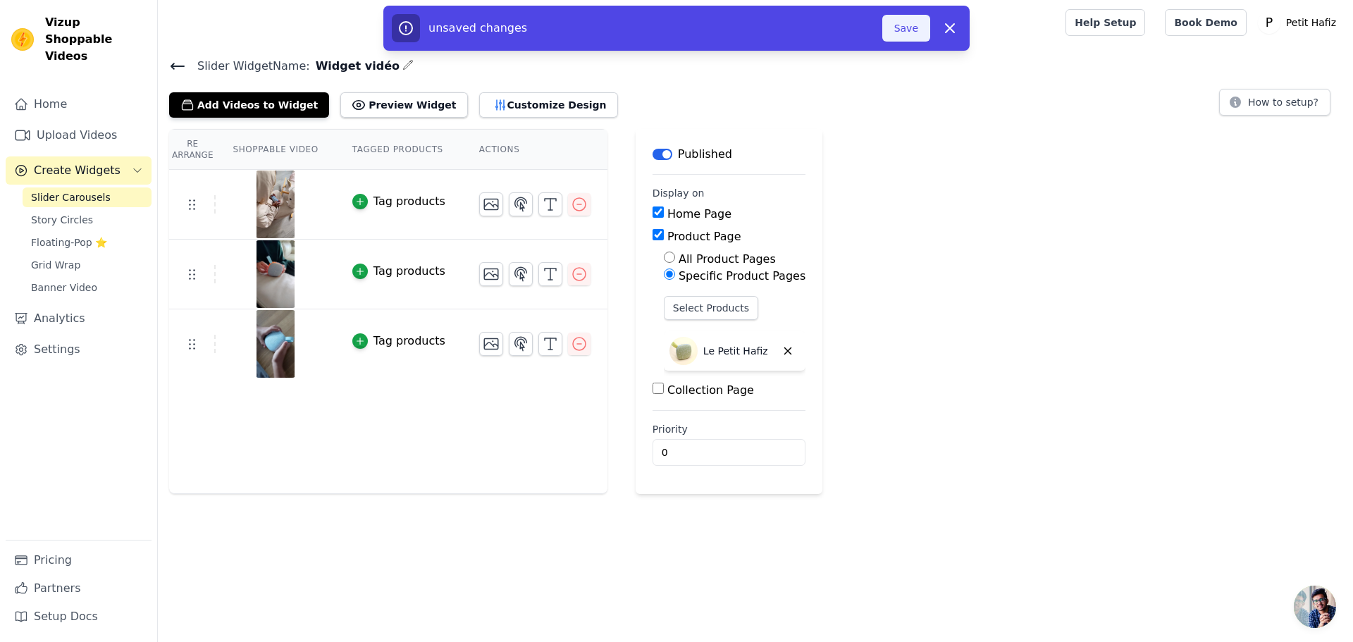
click at [901, 34] on button "Save" at bounding box center [906, 28] width 48 height 27
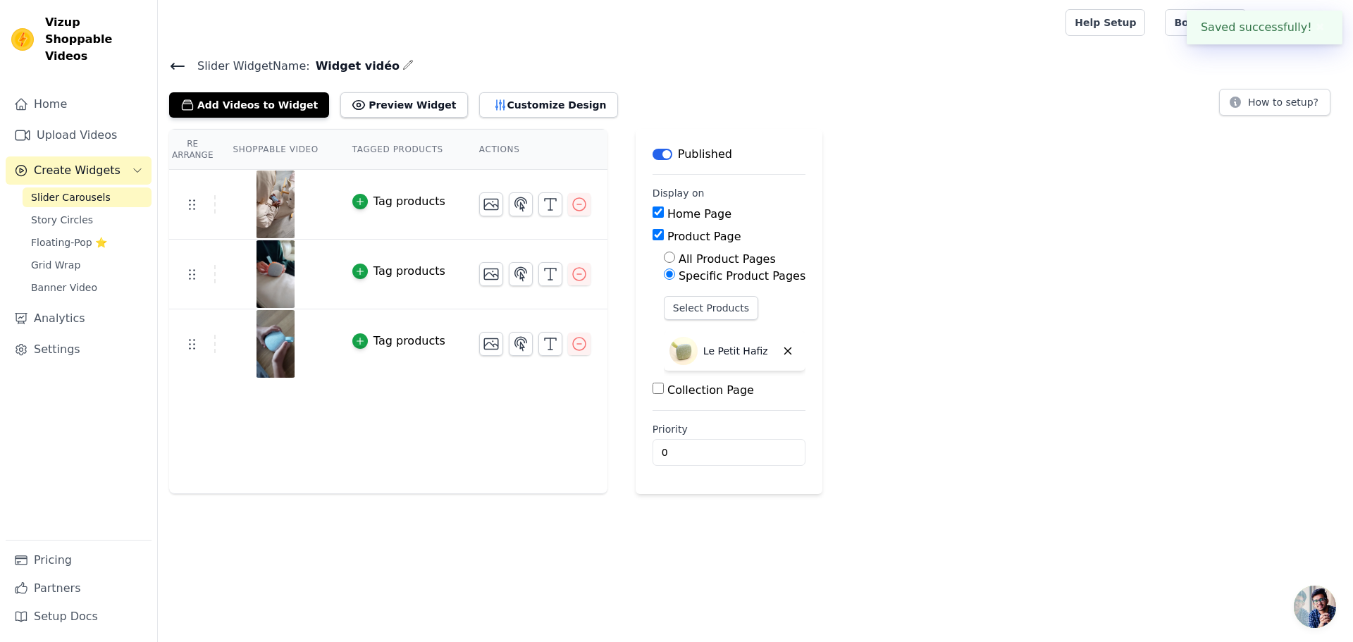
click at [861, 233] on div "Re Arrange Shoppable Video Tagged Products Actions Tag products Tag products Ta…" at bounding box center [755, 311] width 1195 height 365
click at [830, 269] on div "Re Arrange Shoppable Video Tagged Products Actions Tag products Tag products Ta…" at bounding box center [755, 311] width 1195 height 365
click at [420, 101] on button "Preview Widget" at bounding box center [403, 104] width 127 height 25
click at [43, 336] on link "Settings" at bounding box center [79, 350] width 146 height 28
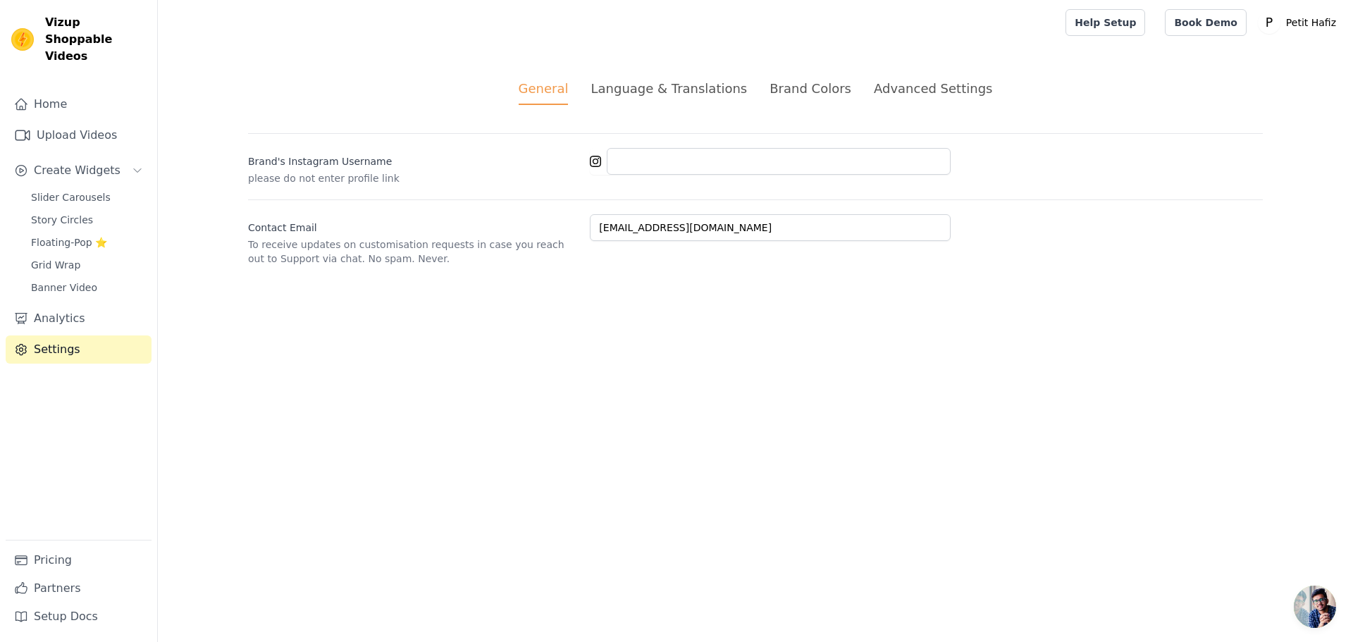
click at [899, 84] on div "Advanced Settings" at bounding box center [933, 88] width 118 height 19
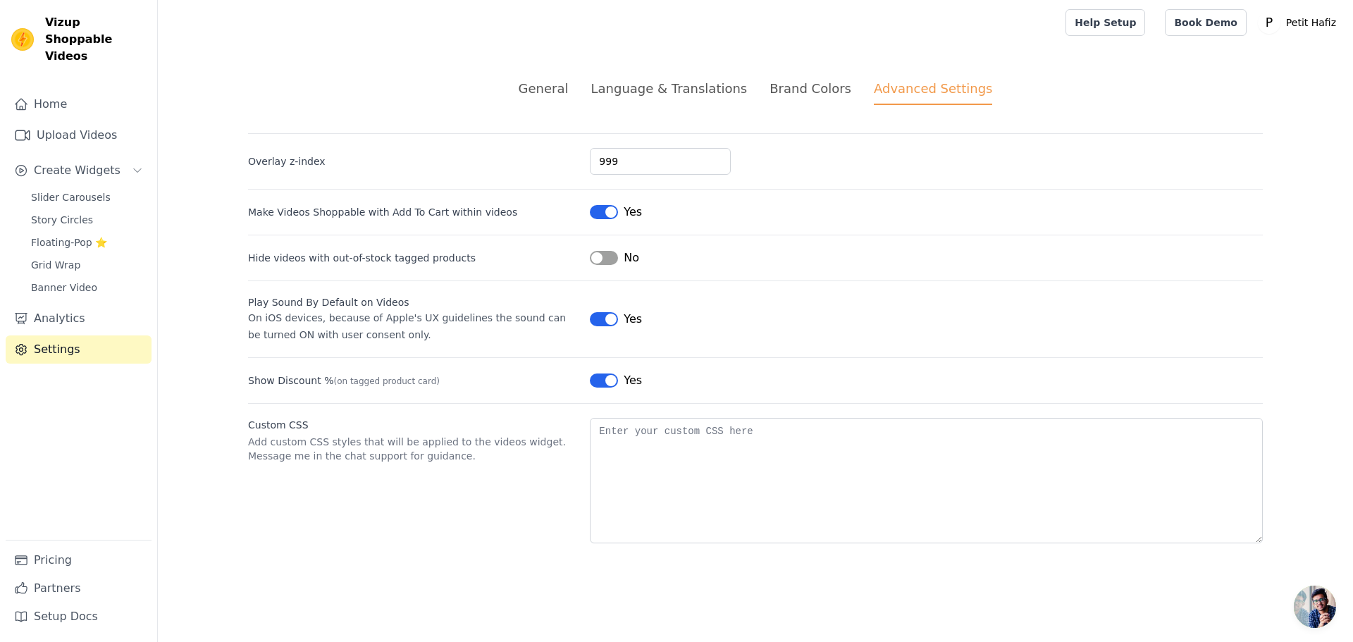
click at [807, 92] on div "Brand Colors" at bounding box center [811, 88] width 82 height 19
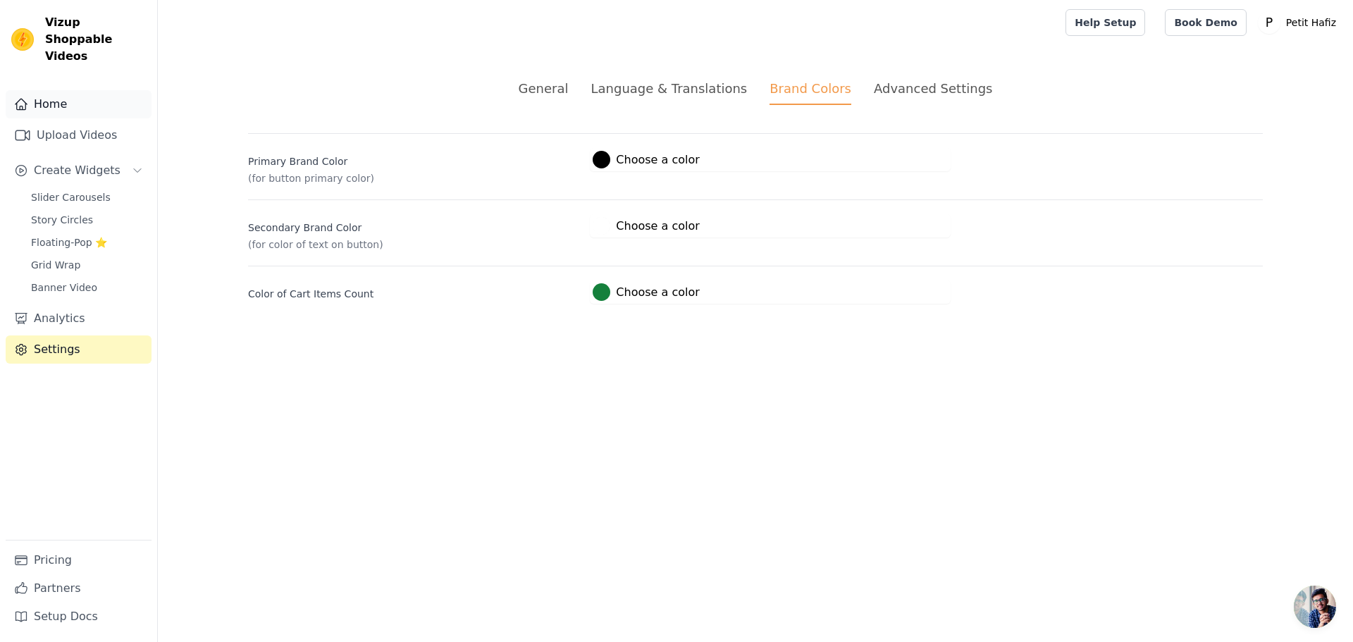
click at [47, 93] on link "Home" at bounding box center [79, 104] width 146 height 28
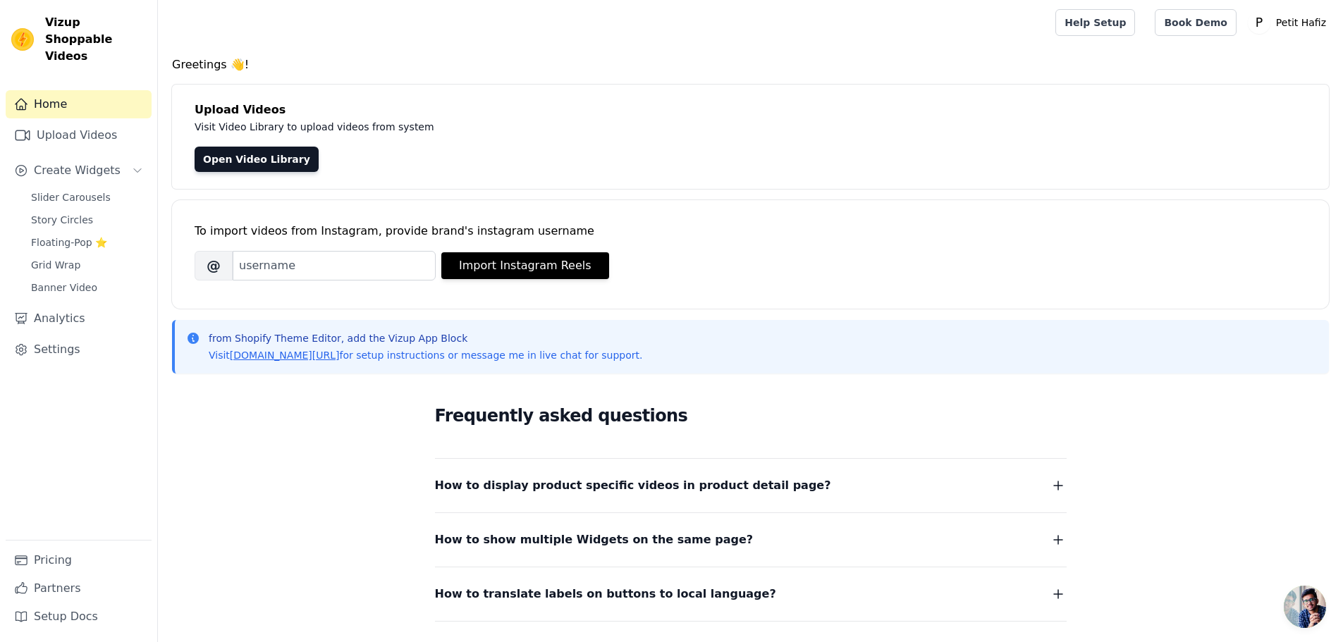
scroll to position [149, 0]
click at [51, 190] on span "Slider Carousels" at bounding box center [71, 197] width 80 height 14
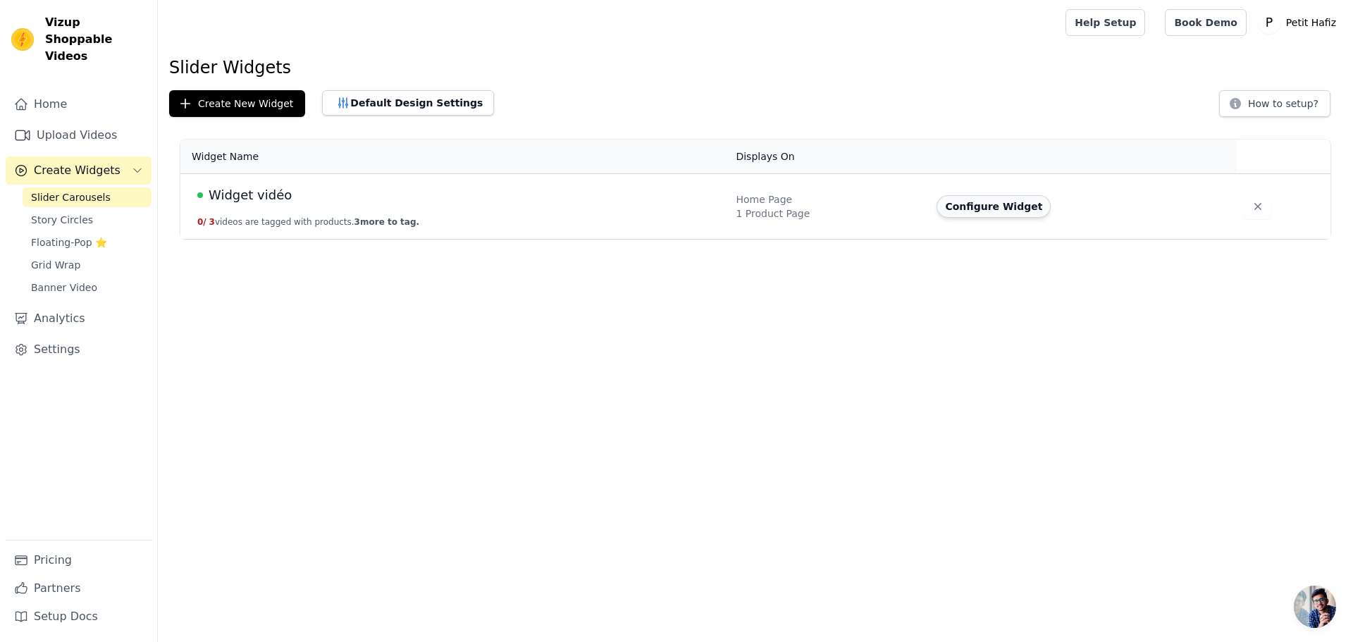
click at [989, 207] on button "Configure Widget" at bounding box center [994, 206] width 114 height 23
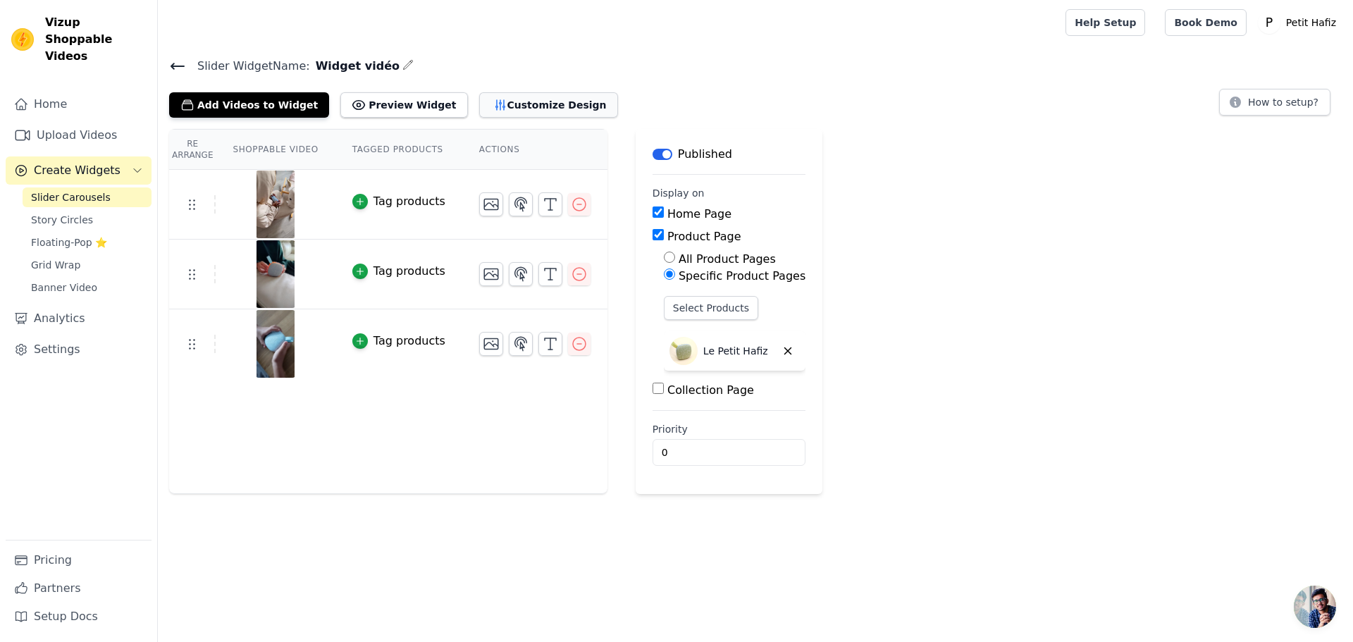
click at [507, 112] on button "Customize Design" at bounding box center [548, 104] width 139 height 25
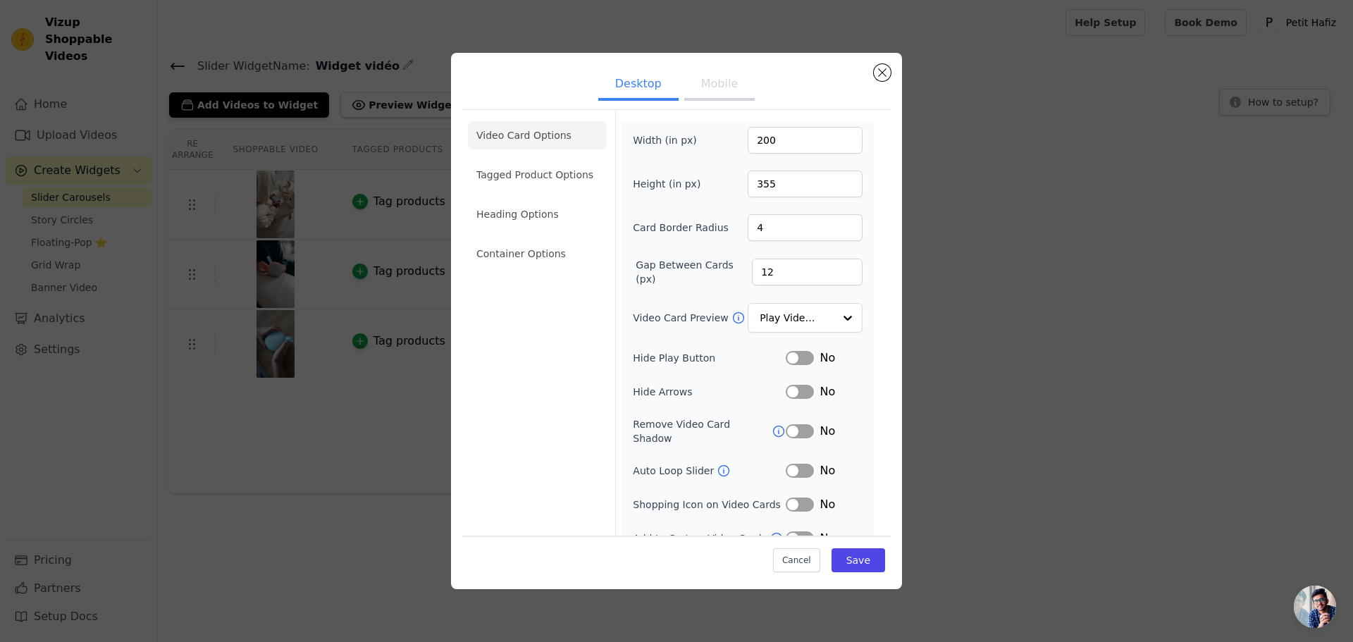
click at [722, 91] on button "Mobile" at bounding box center [719, 85] width 70 height 31
click at [507, 262] on li "Container Options" at bounding box center [537, 254] width 139 height 28
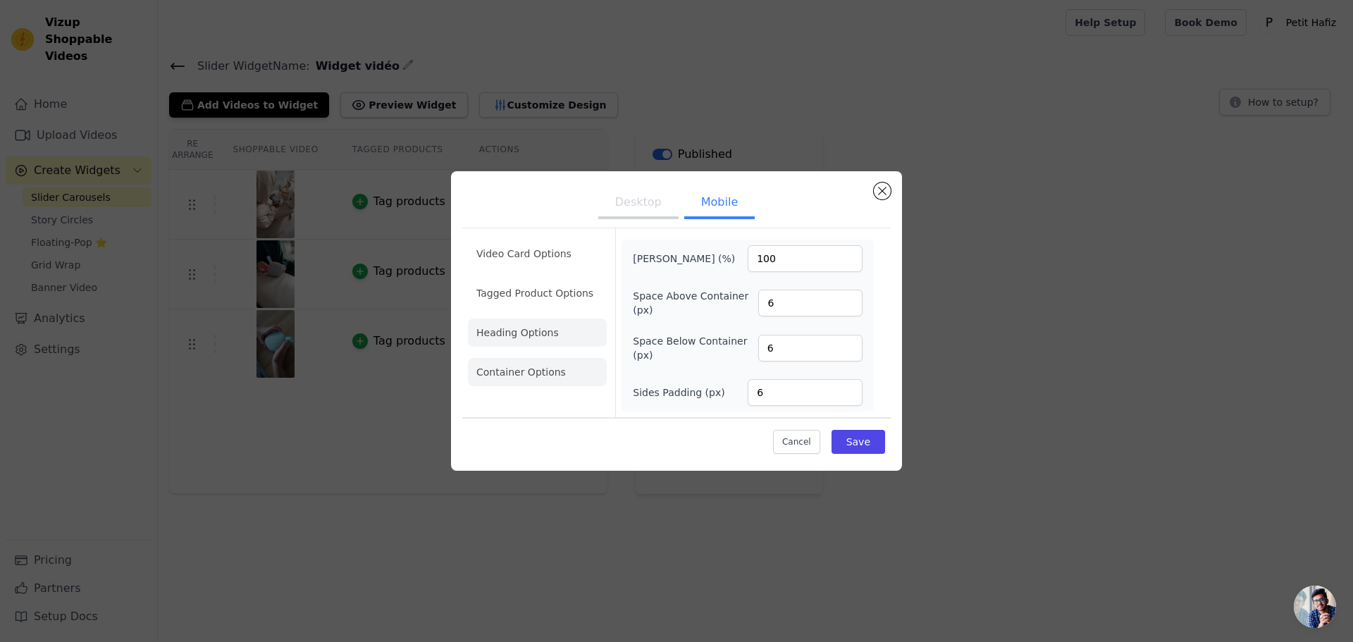
click at [524, 323] on li "Heading Options" at bounding box center [537, 333] width 139 height 28
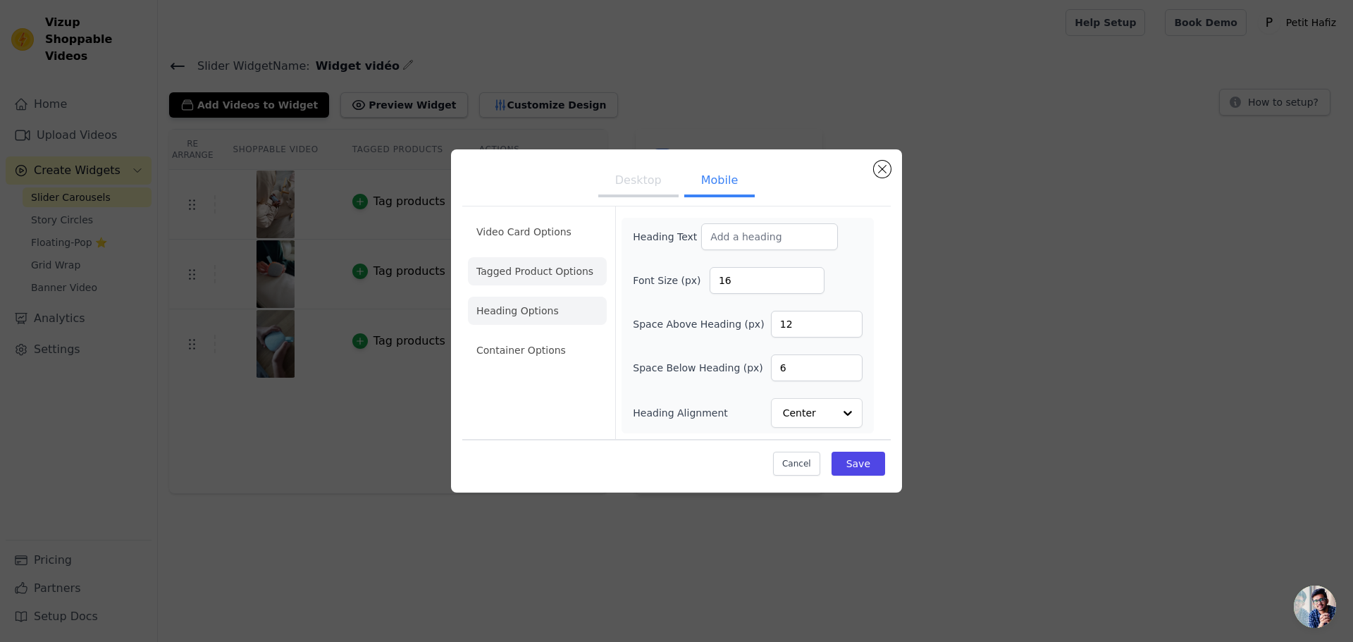
click at [541, 269] on li "Tagged Product Options" at bounding box center [537, 271] width 139 height 28
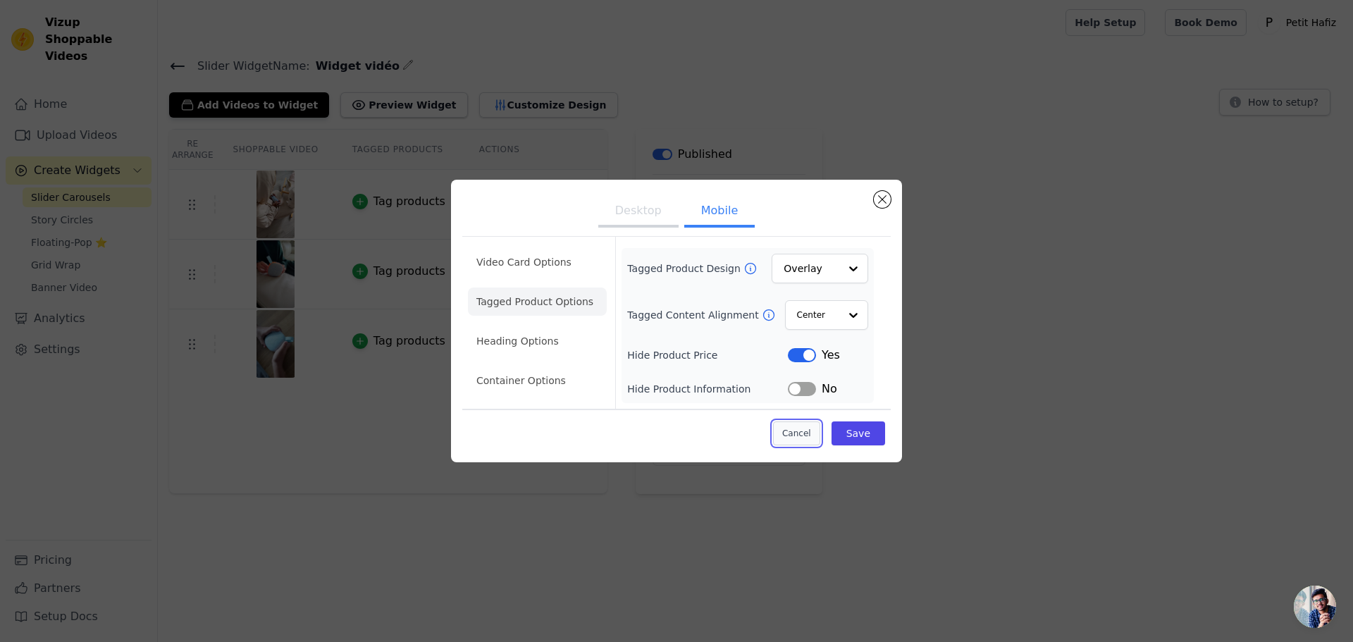
click at [803, 433] on button "Cancel" at bounding box center [796, 433] width 47 height 24
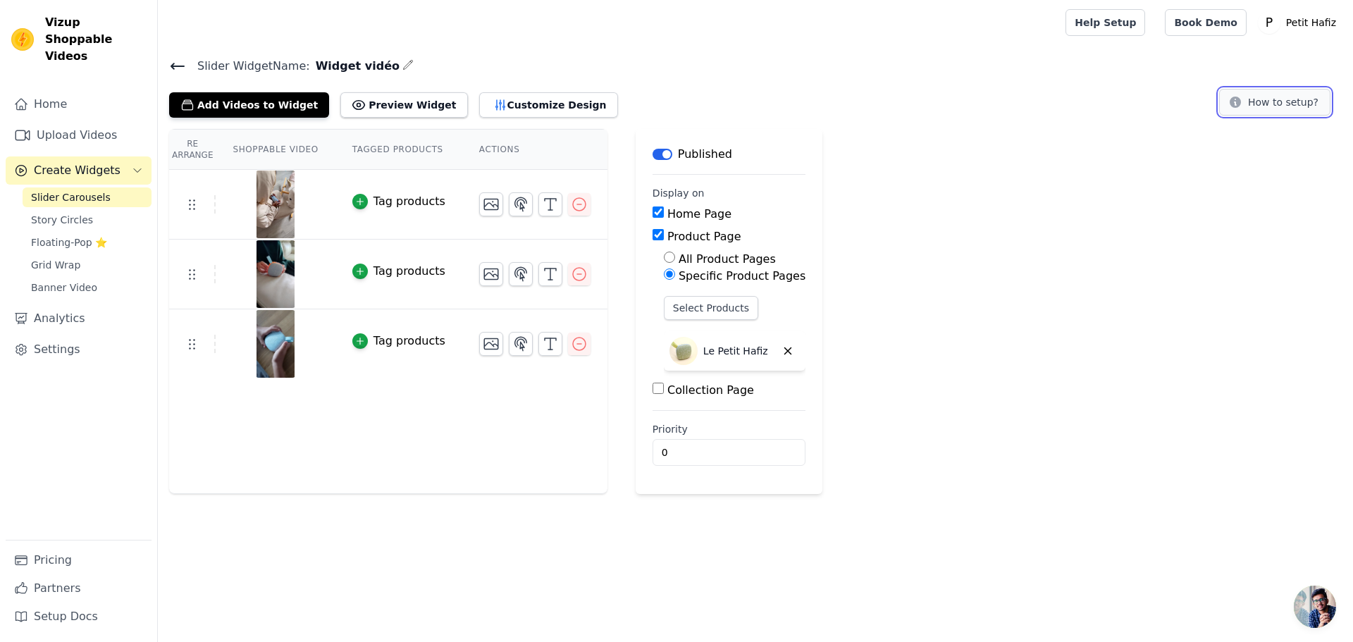
click at [1282, 110] on button "How to setup?" at bounding box center [1274, 102] width 111 height 27
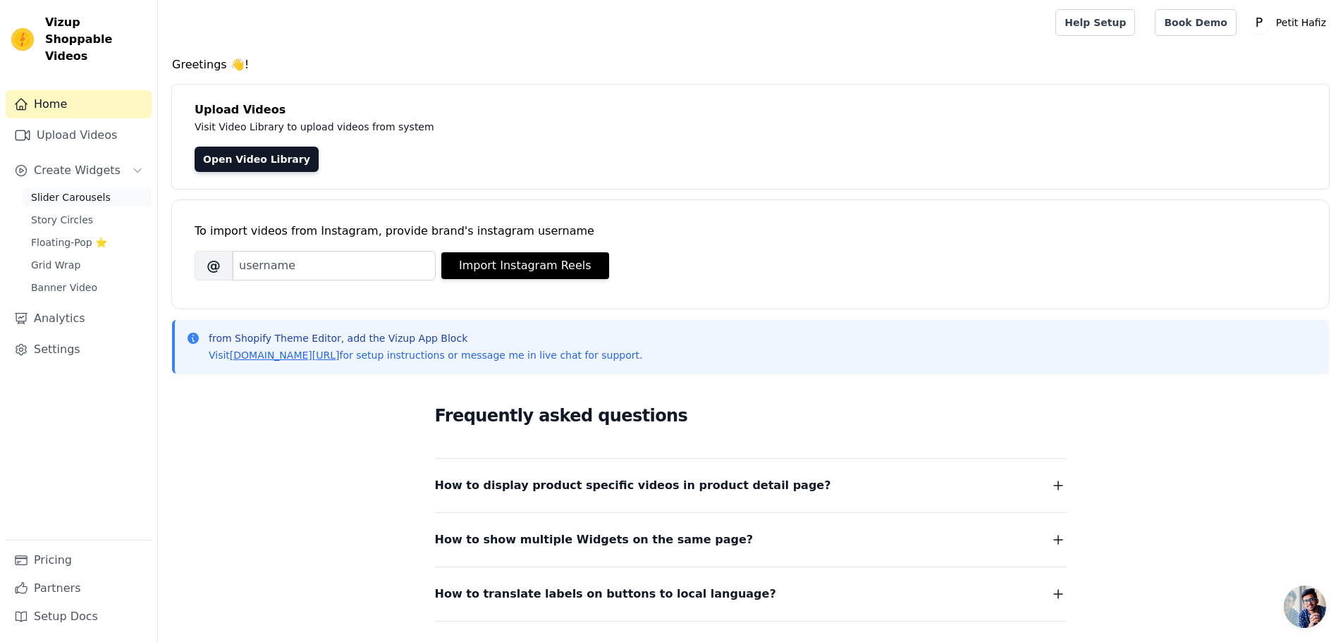
click at [73, 190] on span "Slider Carousels" at bounding box center [71, 197] width 80 height 14
